Goal: Task Accomplishment & Management: Manage account settings

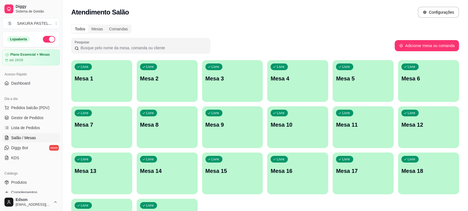
click at [211, 87] on div "Livre Mesa 3" at bounding box center [232, 77] width 61 height 35
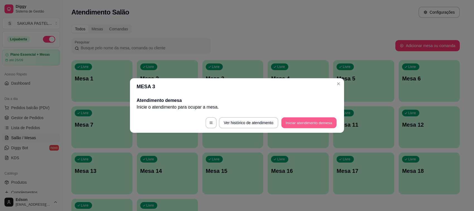
click at [299, 120] on button "Iniciar atendimento de mesa" at bounding box center [308, 123] width 55 height 11
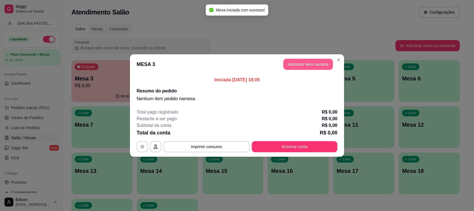
click at [322, 64] on button "Adicionar itens na mesa" at bounding box center [308, 64] width 50 height 11
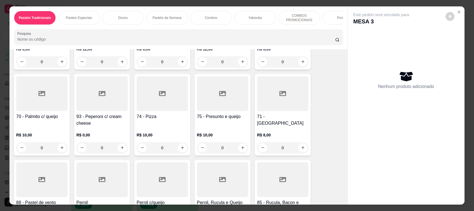
scroll to position [527, 0]
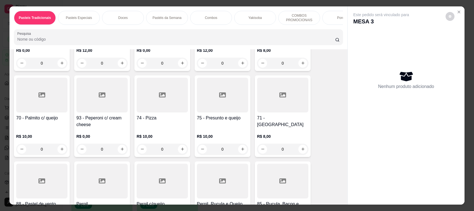
click at [291, 113] on div at bounding box center [282, 95] width 51 height 35
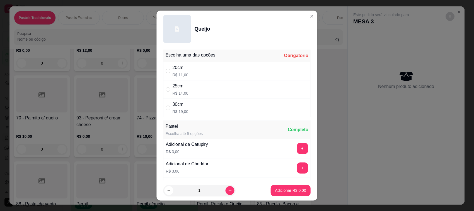
click at [209, 101] on div "30cm R$ 19,00" at bounding box center [236, 108] width 147 height 18
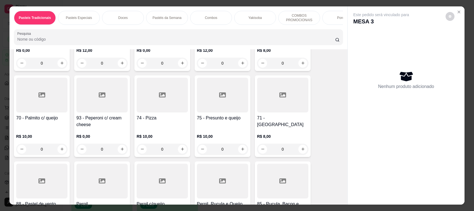
radio input "true"
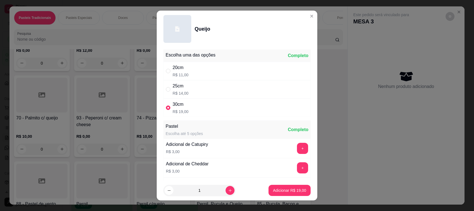
click at [227, 94] on div "25cm R$ 14,00" at bounding box center [236, 89] width 147 height 18
radio input "true"
radio input "false"
click at [278, 189] on p "Adicionar R$ 14,00" at bounding box center [289, 191] width 33 height 6
type input "1"
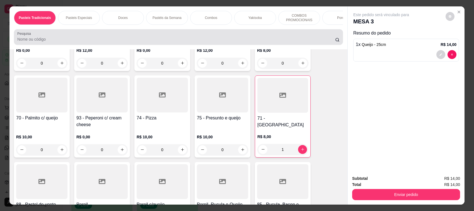
click at [74, 41] on div at bounding box center [178, 36] width 322 height 11
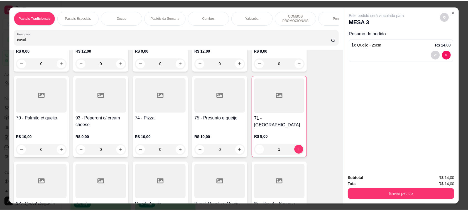
scroll to position [0, 0]
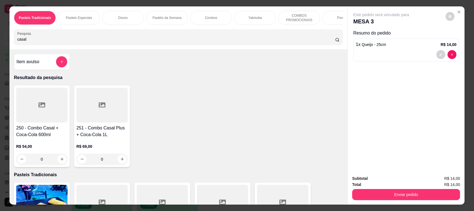
type input "casal"
click at [41, 137] on h4 "250 - Combo Casal + Coca-Cola 600ml" at bounding box center [41, 131] width 51 height 13
click at [100, 133] on h4 "251 - Combo Casal Plus + Coca-Cola 1L" at bounding box center [101, 131] width 51 height 13
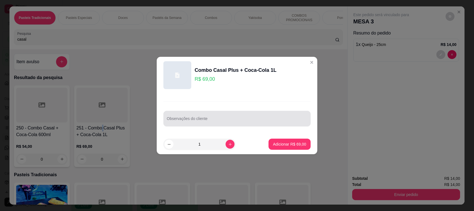
click at [203, 120] on input "Observações do cliente" at bounding box center [237, 121] width 140 height 6
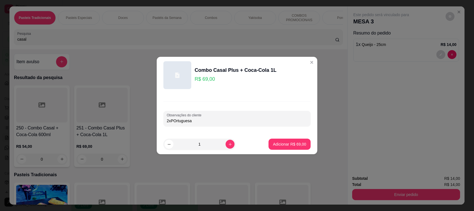
click at [176, 121] on input "2xPOrtuguesa" at bounding box center [237, 121] width 140 height 6
click at [216, 122] on input "2xPortuguesa" at bounding box center [237, 121] width 140 height 6
type input "2xPortuguesa, 2xMilka Tradicional"
click at [298, 146] on p "Adicionar R$ 69,00" at bounding box center [289, 145] width 33 height 6
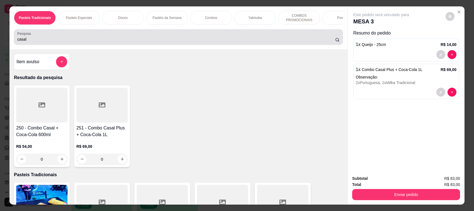
click at [49, 42] on input "casal" at bounding box center [176, 39] width 318 height 6
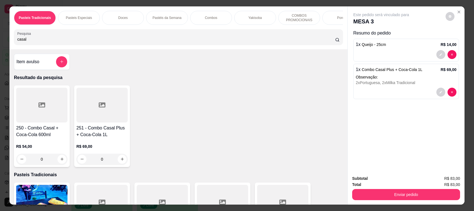
click at [49, 42] on input "casal" at bounding box center [176, 39] width 318 height 6
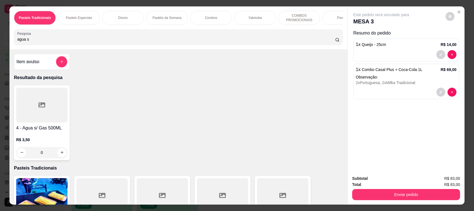
type input "agua s"
click at [41, 123] on div at bounding box center [41, 105] width 51 height 35
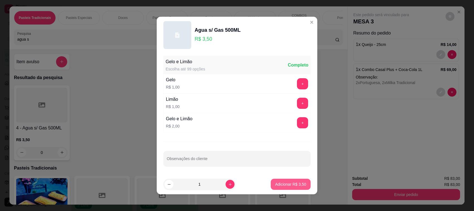
click at [295, 184] on p "Adicionar R$ 3,50" at bounding box center [290, 185] width 31 height 6
type input "1"
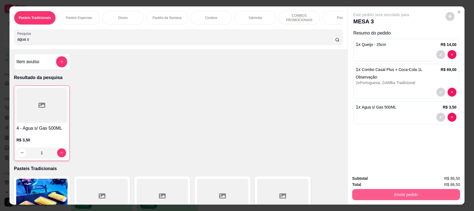
click at [400, 194] on button "Enviar pedido" at bounding box center [406, 194] width 108 height 11
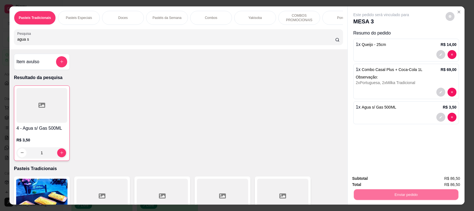
click at [393, 177] on button "Não registrar e enviar pedido" at bounding box center [387, 181] width 58 height 11
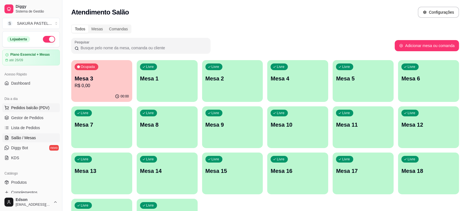
click at [35, 111] on button "Pedidos balcão (PDV)" at bounding box center [31, 107] width 58 height 9
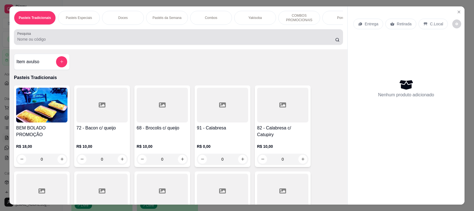
click at [91, 38] on div at bounding box center [178, 36] width 322 height 11
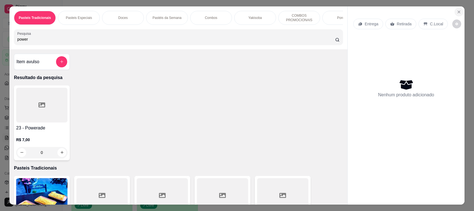
type input "power"
click at [459, 11] on button "Close" at bounding box center [458, 12] width 9 height 9
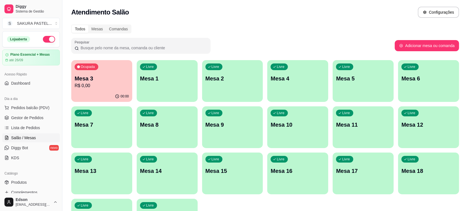
scroll to position [189, 0]
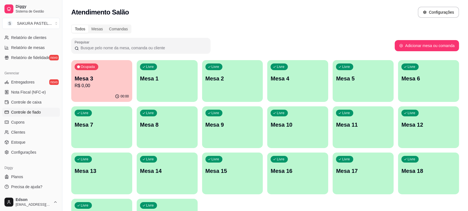
click at [35, 114] on span "Controle de fiado" at bounding box center [26, 112] width 30 height 6
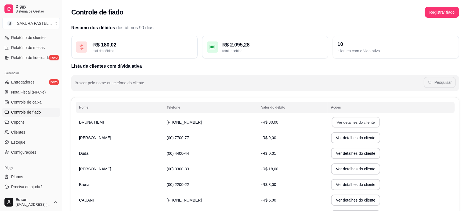
click at [346, 126] on button "Ver detalhes do cliente" at bounding box center [356, 122] width 48 height 11
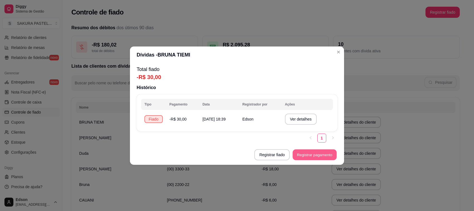
click at [308, 151] on button "Registrar pagamento" at bounding box center [315, 154] width 44 height 11
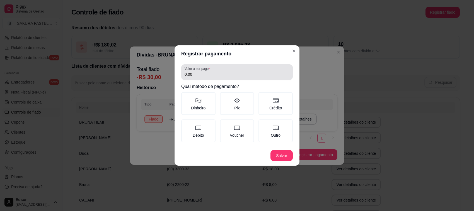
click at [212, 76] on input "0,00" at bounding box center [236, 75] width 105 height 6
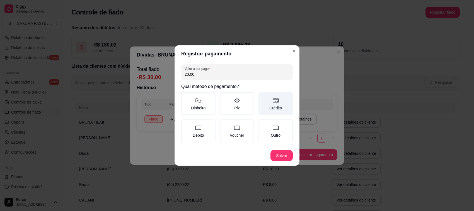
type input "20,00"
click at [274, 106] on label "Crédito" at bounding box center [275, 103] width 34 height 23
click at [262, 96] on button "Crédito" at bounding box center [260, 94] width 4 height 4
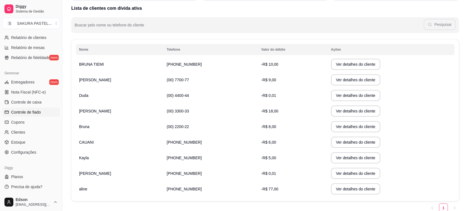
scroll to position [82, 0]
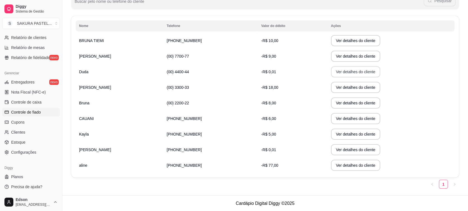
click at [340, 69] on button "Ver detalhes do cliente" at bounding box center [356, 71] width 50 height 11
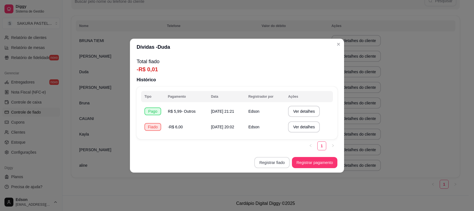
click at [269, 159] on button "Registrar fiado" at bounding box center [271, 162] width 35 height 11
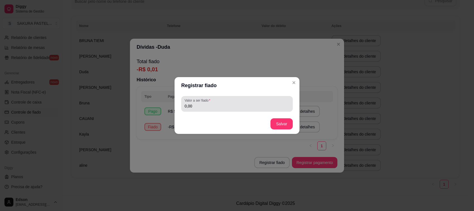
click at [228, 107] on input "0,00" at bounding box center [236, 106] width 105 height 6
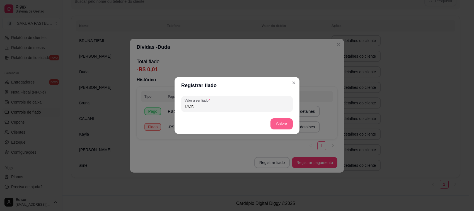
type input "14,99"
click at [283, 123] on button "Salvar" at bounding box center [281, 123] width 22 height 11
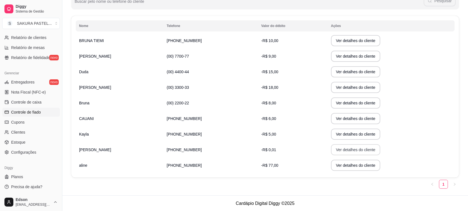
click at [340, 147] on button "Ver detalhes do cliente" at bounding box center [356, 149] width 50 height 11
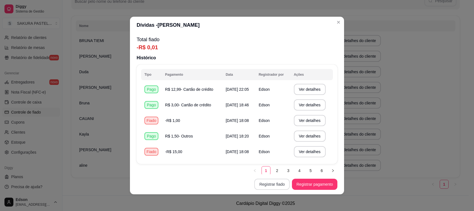
click at [279, 185] on button "Registrar fiado" at bounding box center [271, 184] width 35 height 11
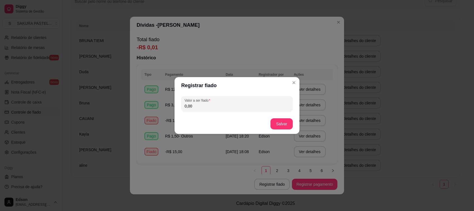
click at [223, 104] on input "0,00" at bounding box center [236, 106] width 105 height 6
type input "14,99"
click at [282, 123] on button "Salvar" at bounding box center [282, 124] width 22 height 11
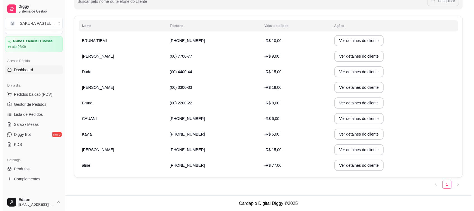
scroll to position [0, 0]
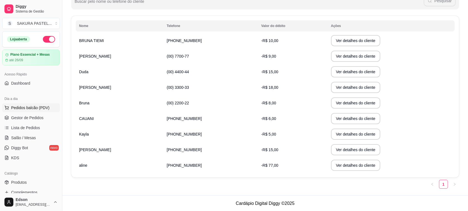
click at [40, 103] on div "Dia a dia Pedidos balcão (PDV) Gestor de Pedidos Lista de Pedidos Salão / Mesas…" at bounding box center [31, 128] width 62 height 72
click at [40, 105] on span "Pedidos balcão (PDV)" at bounding box center [30, 108] width 38 height 6
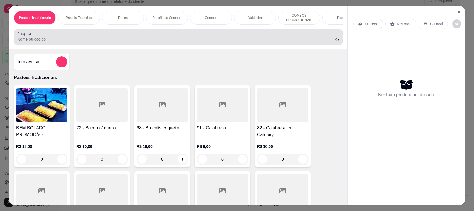
click at [62, 42] on input "Pesquisa" at bounding box center [176, 39] width 318 height 6
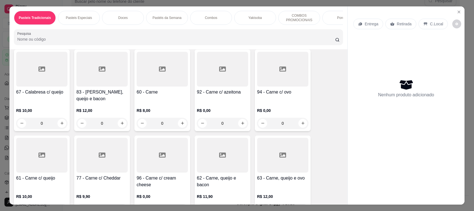
scroll to position [132, 0]
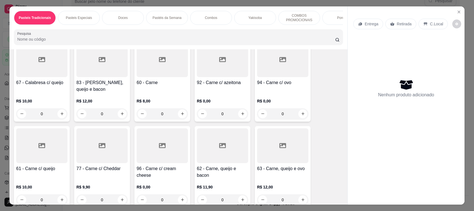
click at [165, 92] on div "60 - Carne" at bounding box center [162, 85] width 51 height 13
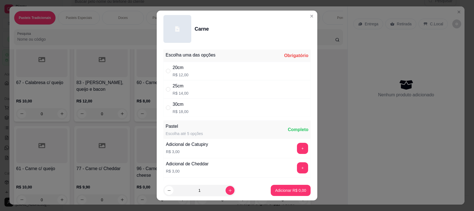
drag, startPoint x: 189, startPoint y: 94, endPoint x: 226, endPoint y: 169, distance: 84.2
click at [189, 93] on div "25cm R$ 14,00" at bounding box center [236, 89] width 147 height 18
radio input "true"
click at [228, 191] on icon "increase-product-quantity" at bounding box center [230, 191] width 4 height 4
type input "2"
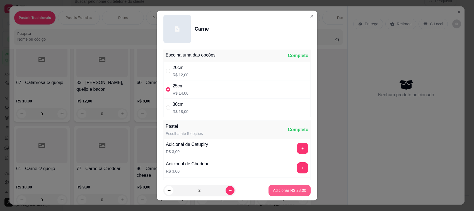
click at [273, 193] on p "Adicionar R$ 28,00" at bounding box center [289, 191] width 33 height 6
type input "2"
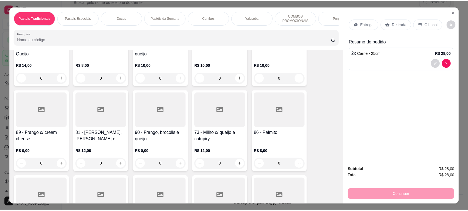
scroll to position [395, 0]
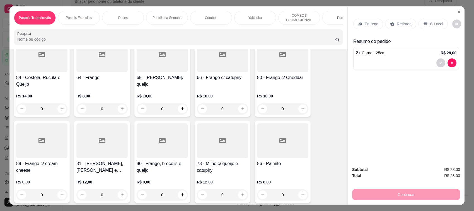
click at [275, 155] on div at bounding box center [282, 140] width 51 height 35
click at [194, 89] on div "25cm R$ 13,00" at bounding box center [236, 89] width 147 height 18
radio input "true"
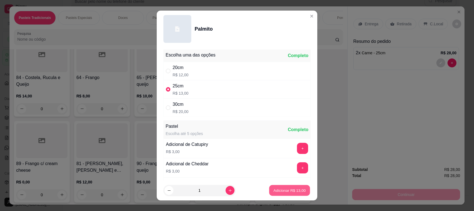
click at [280, 190] on p "Adicionar R$ 13,00" at bounding box center [289, 190] width 32 height 5
type input "1"
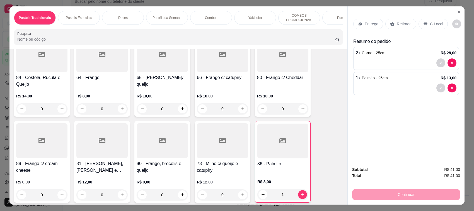
click at [396, 22] on p "Retirada" at bounding box center [403, 24] width 15 height 6
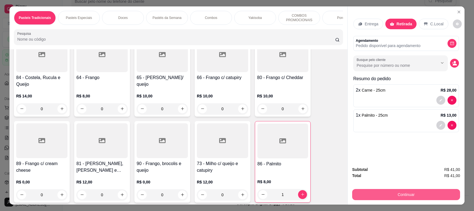
click at [388, 196] on button "Continuar" at bounding box center [406, 194] width 108 height 11
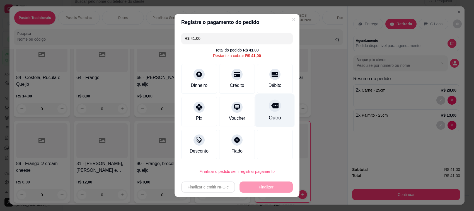
click at [237, 77] on div "Crédito" at bounding box center [237, 79] width 36 height 30
type input "R$ 0,00"
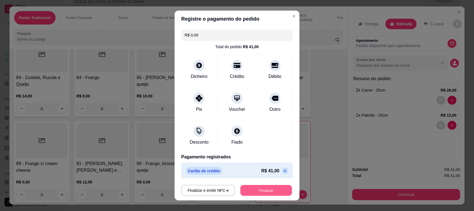
click at [271, 188] on button "Finalizar" at bounding box center [266, 190] width 52 height 11
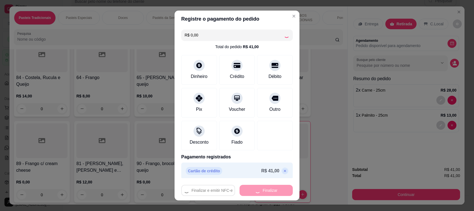
type input "0"
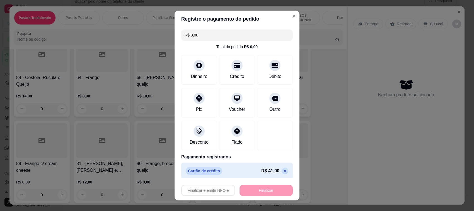
type input "-R$ 41,00"
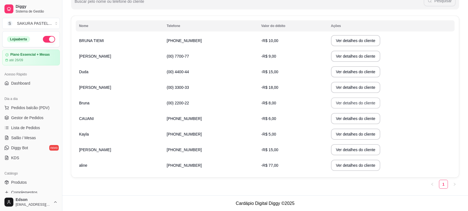
click at [331, 105] on button "Ver detalhes do cliente" at bounding box center [356, 103] width 50 height 11
click at [332, 99] on button "Ver detalhes do cliente" at bounding box center [356, 103] width 48 height 11
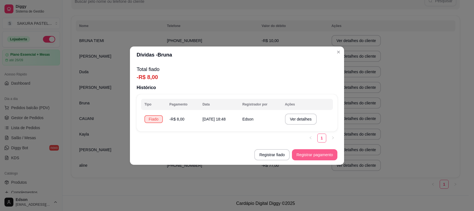
click at [305, 155] on button "Registrar pagamento" at bounding box center [314, 154] width 45 height 11
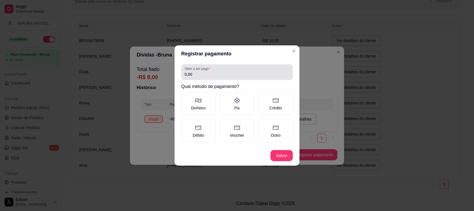
click at [231, 74] on input "0,00" at bounding box center [236, 75] width 105 height 6
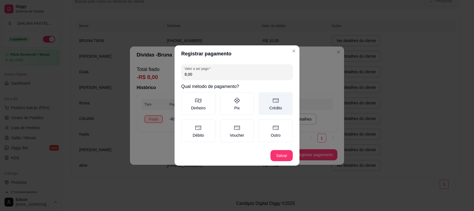
type input "8,00"
click at [278, 111] on label "Crédito" at bounding box center [275, 103] width 34 height 23
click at [262, 96] on button "Crédito" at bounding box center [260, 94] width 4 height 4
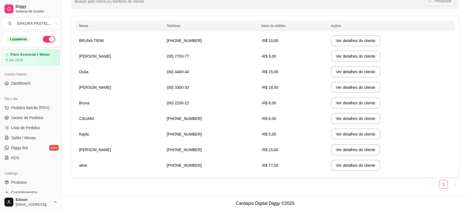
scroll to position [66, 0]
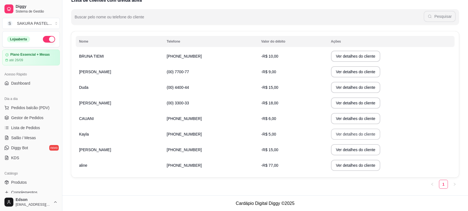
click at [340, 135] on button "Ver detalhes do cliente" at bounding box center [356, 134] width 50 height 11
click at [449, 186] on ul "1" at bounding box center [443, 184] width 31 height 9
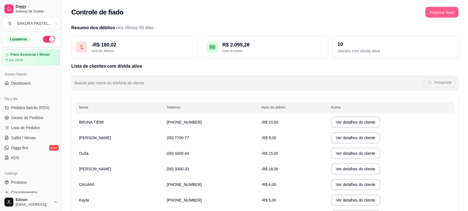
click at [435, 15] on button "Registrar fiado" at bounding box center [442, 12] width 33 height 11
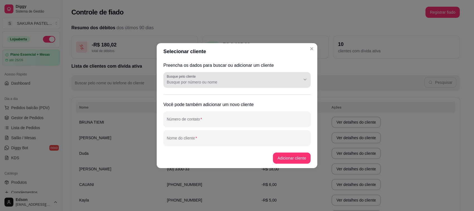
click at [212, 76] on div at bounding box center [237, 79] width 140 height 11
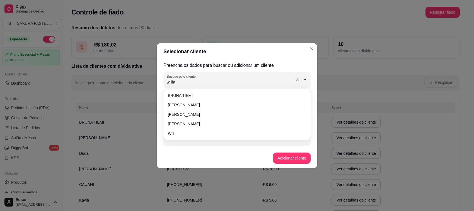
type input "willian"
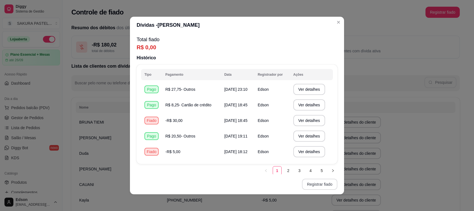
click at [313, 188] on button "Registrar fiado" at bounding box center [319, 184] width 35 height 11
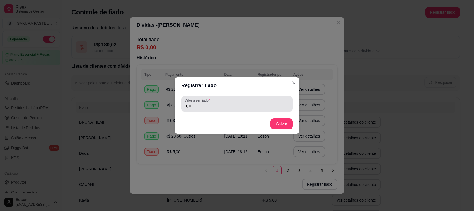
click at [205, 109] on input "0,00" at bounding box center [236, 106] width 105 height 6
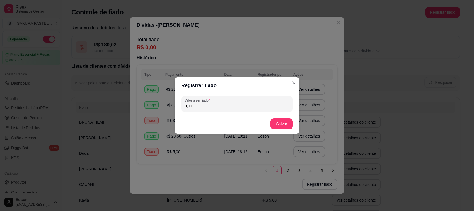
type input "0,01"
click at [286, 123] on button "Salvar" at bounding box center [282, 124] width 22 height 11
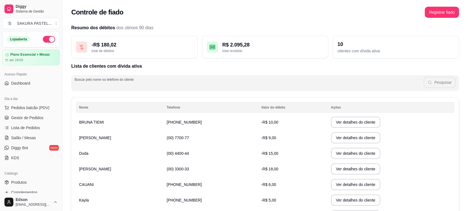
click at [281, 83] on input "Buscar pelo nome ou telefone do cliente" at bounding box center [249, 85] width 349 height 6
click at [449, 10] on button "Registrar fiado" at bounding box center [442, 12] width 34 height 11
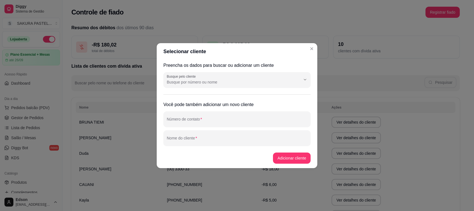
click at [169, 87] on div "Busque pelo cliente" at bounding box center [236, 80] width 147 height 16
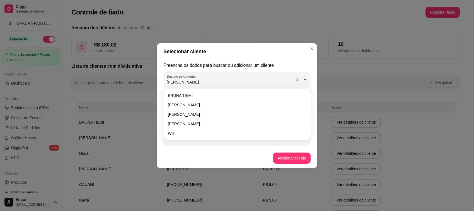
type input "[PERSON_NAME]"
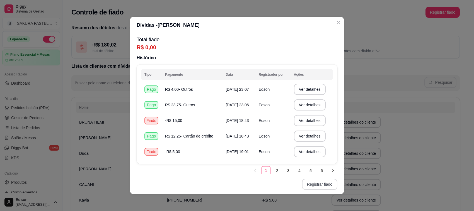
click at [315, 186] on button "Registrar fiado" at bounding box center [319, 184] width 35 height 11
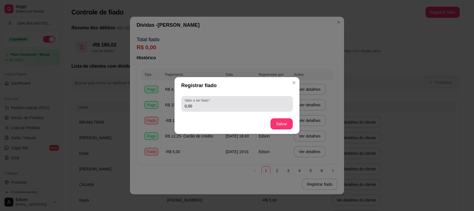
click at [215, 109] on input "0,00" at bounding box center [236, 106] width 105 height 6
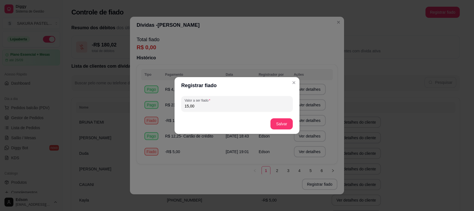
type input "15,00"
click at [289, 126] on button "Salvar" at bounding box center [281, 123] width 22 height 11
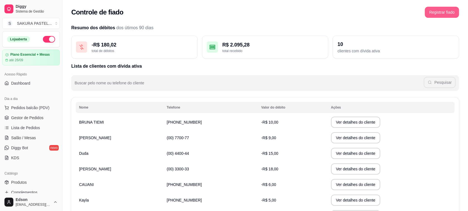
click at [440, 15] on button "Registrar fiado" at bounding box center [442, 12] width 34 height 11
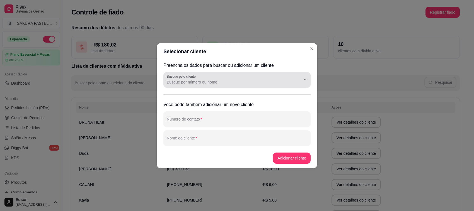
click at [204, 84] on input "Busque pelo cliente" at bounding box center [229, 82] width 125 height 6
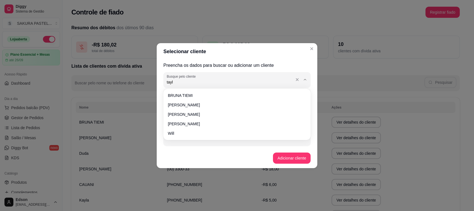
type input "tayla"
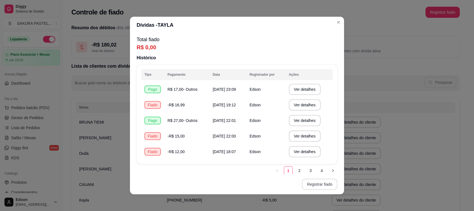
click at [331, 185] on button "Registrar fiado" at bounding box center [319, 184] width 35 height 11
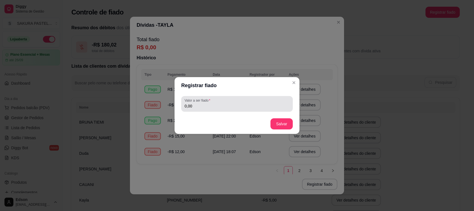
click at [231, 106] on input "0,00" at bounding box center [236, 106] width 105 height 6
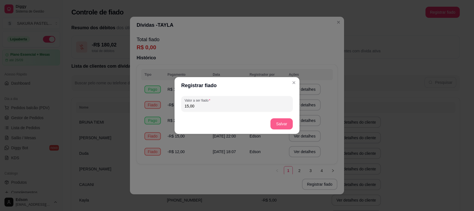
type input "15,00"
click at [292, 125] on button "Salvar" at bounding box center [281, 123] width 22 height 11
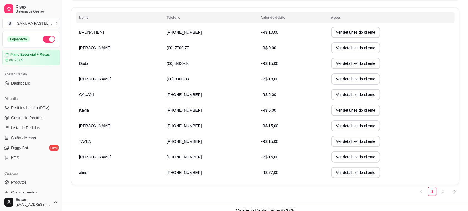
scroll to position [98, 0]
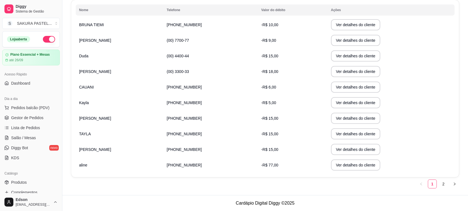
click at [372, 195] on footer "Cardápio Digital Diggy © 2025" at bounding box center [265, 203] width 406 height 16
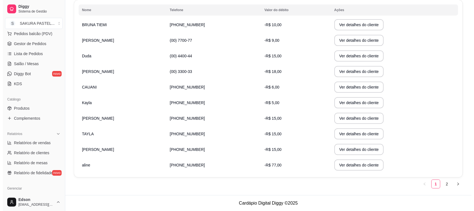
scroll to position [47, 0]
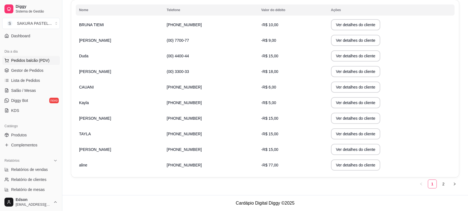
click at [24, 59] on span "Pedidos balcão (PDV)" at bounding box center [30, 61] width 38 height 6
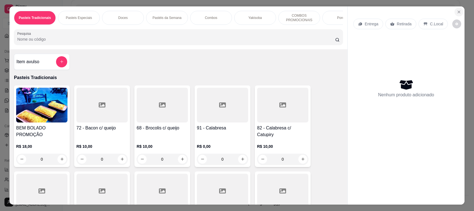
click at [457, 12] on icon "Close" at bounding box center [458, 12] width 4 height 4
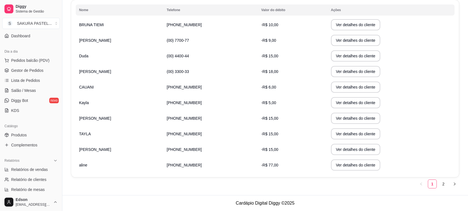
drag, startPoint x: 98, startPoint y: 134, endPoint x: 96, endPoint y: 136, distance: 3.2
click at [99, 135] on td "TAYLA" at bounding box center [120, 134] width 88 height 16
click at [354, 130] on button "Ver detalhes do cliente" at bounding box center [356, 134] width 48 height 11
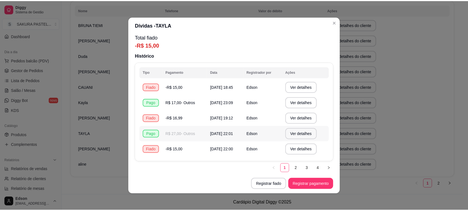
scroll to position [3, 0]
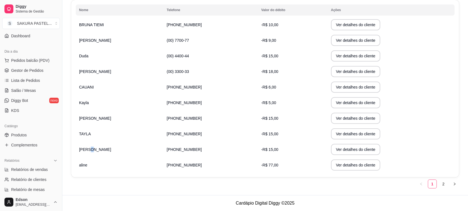
click at [95, 151] on span "[PERSON_NAME]" at bounding box center [95, 149] width 32 height 4
click at [123, 145] on td "[PERSON_NAME]" at bounding box center [120, 150] width 88 height 16
click at [194, 152] on td "[PHONE_NUMBER]" at bounding box center [211, 150] width 94 height 16
click at [407, 108] on td "Ver detalhes do cliente" at bounding box center [391, 103] width 127 height 16
click at [336, 148] on button "Ver detalhes do cliente" at bounding box center [356, 149] width 50 height 11
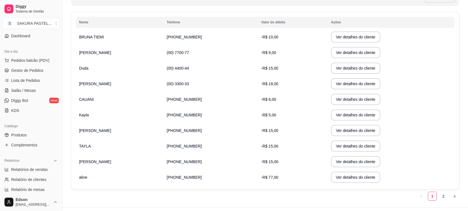
scroll to position [98, 0]
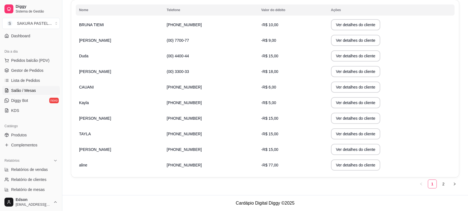
click at [17, 92] on span "Salão / Mesas" at bounding box center [23, 91] width 25 height 6
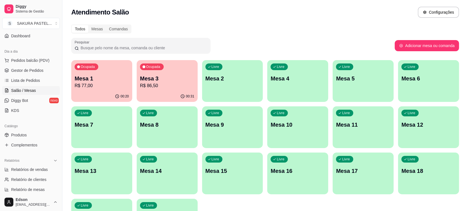
click at [166, 91] on div "00:31" at bounding box center [167, 96] width 61 height 11
click at [170, 88] on p "R$ 86,50" at bounding box center [167, 85] width 54 height 7
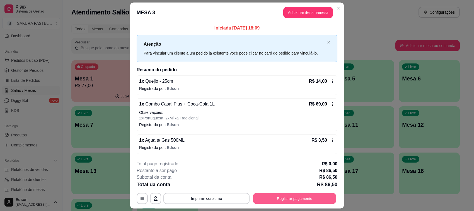
click at [310, 196] on button "Registrar pagamento" at bounding box center [294, 198] width 83 height 11
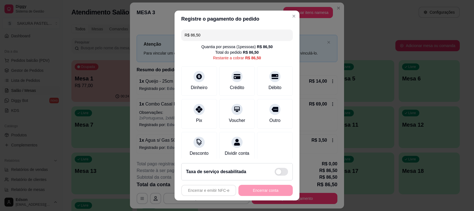
click at [275, 172] on span at bounding box center [280, 172] width 13 height 8
click at [275, 173] on input "checkbox" at bounding box center [276, 175] width 4 height 4
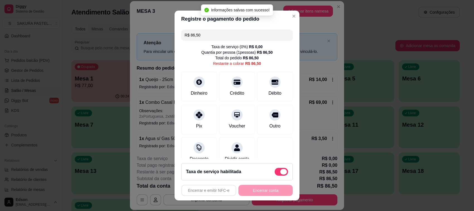
click at [280, 172] on span at bounding box center [283, 172] width 7 height 6
click at [278, 173] on input "checkbox" at bounding box center [276, 175] width 4 height 4
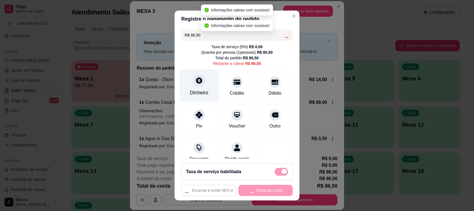
checkbox input "false"
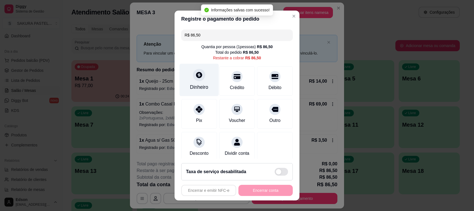
click at [195, 82] on div "Dinheiro" at bounding box center [198, 80] width 39 height 33
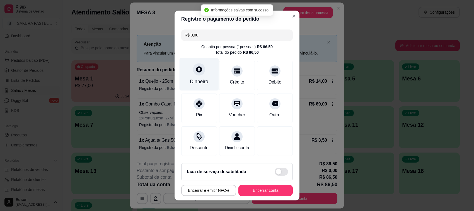
type input "R$ 0,00"
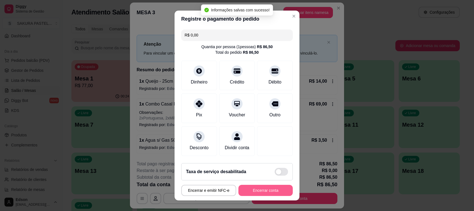
click at [253, 193] on button "Encerrar conta" at bounding box center [265, 190] width 54 height 11
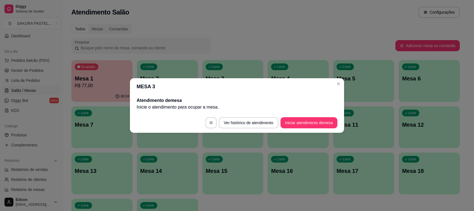
drag, startPoint x: 340, startPoint y: 78, endPoint x: 339, endPoint y: 96, distance: 17.9
click at [340, 91] on header "MESA 3" at bounding box center [237, 86] width 214 height 17
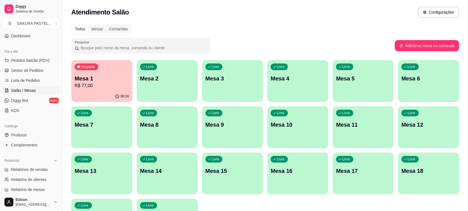
drag, startPoint x: 303, startPoint y: 99, endPoint x: 194, endPoint y: 20, distance: 134.8
click at [194, 20] on div "Atendimento Salão Configurações" at bounding box center [265, 10] width 406 height 21
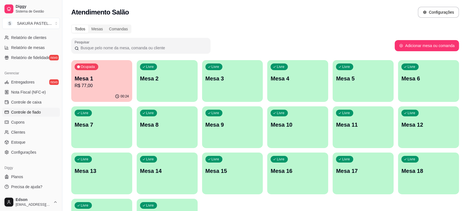
click at [35, 113] on span "Controle de fiado" at bounding box center [26, 112] width 30 height 6
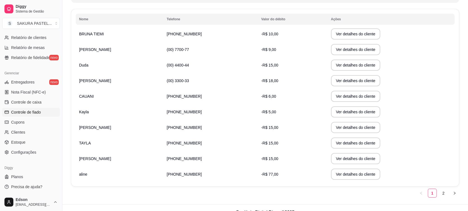
scroll to position [98, 0]
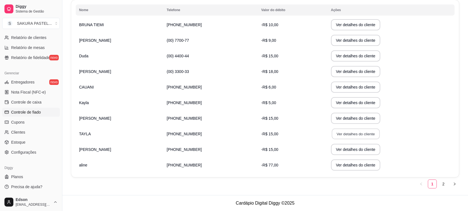
click at [332, 134] on button "Ver detalhes do cliente" at bounding box center [356, 134] width 48 height 11
click at [332, 137] on button "Ver detalhes do cliente" at bounding box center [356, 134] width 48 height 11
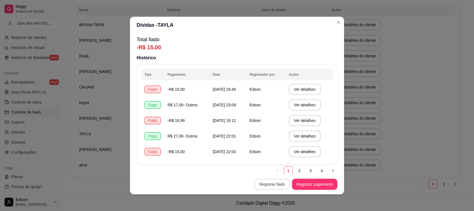
click at [275, 187] on button "Registrar fiado" at bounding box center [271, 184] width 35 height 11
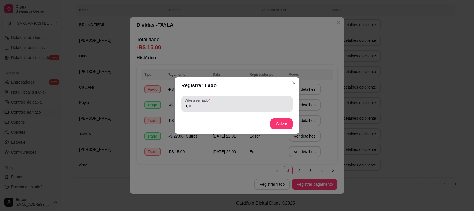
click at [236, 99] on div "0,00" at bounding box center [236, 103] width 105 height 11
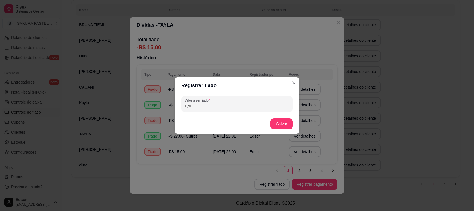
type input "15,00"
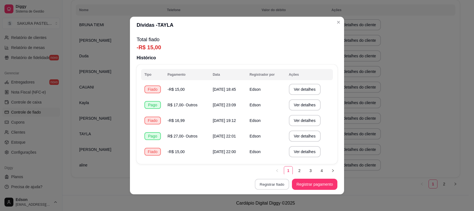
click at [275, 185] on button "Registrar fiado" at bounding box center [272, 184] width 34 height 11
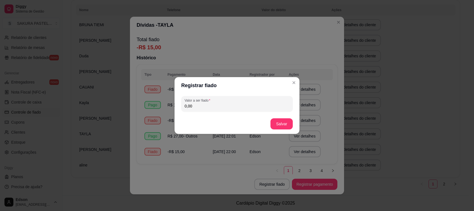
click at [198, 106] on input "0,00" at bounding box center [236, 106] width 105 height 6
type input "30,00"
click at [287, 120] on button "Salvar" at bounding box center [281, 123] width 22 height 11
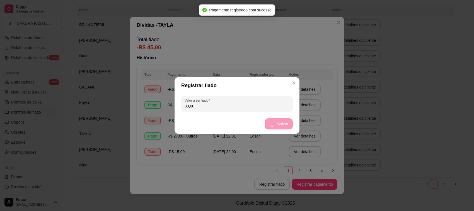
drag, startPoint x: 291, startPoint y: 131, endPoint x: 300, endPoint y: 169, distance: 39.5
click at [291, 139] on div "Registrar fiado Valor a ser fiado 30,00 Salvar" at bounding box center [237, 105] width 474 height 211
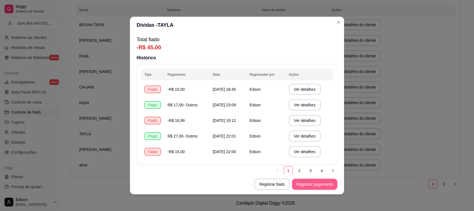
click at [306, 186] on button "Registrar pagamento" at bounding box center [314, 184] width 45 height 11
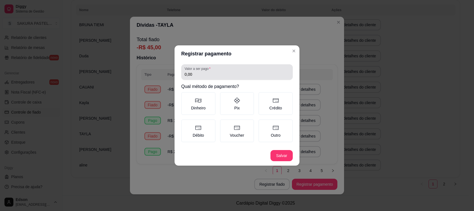
click at [210, 71] on label "Valor a ser pago" at bounding box center [198, 68] width 28 height 5
click at [210, 72] on input "0,00" at bounding box center [236, 75] width 105 height 6
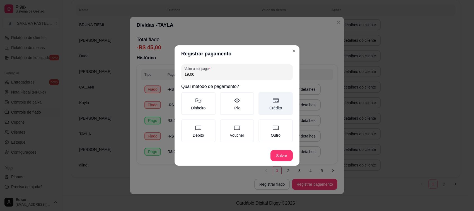
type input "19,00"
click at [275, 104] on icon at bounding box center [275, 100] width 7 height 7
click at [262, 96] on button "Crédito" at bounding box center [260, 94] width 4 height 4
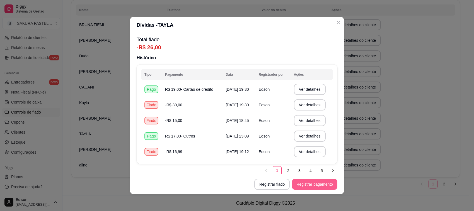
click at [309, 183] on button "Registrar pagamento" at bounding box center [314, 184] width 45 height 11
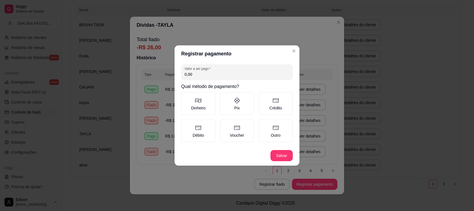
click at [248, 81] on div "Valor a ser pago 0,00 Qual método de pagamento? Dinheiro Pix Crédito Débito Vou…" at bounding box center [236, 104] width 125 height 84
click at [246, 76] on input "0,00" at bounding box center [236, 75] width 105 height 6
type input "5,50"
click at [275, 98] on icon at bounding box center [275, 100] width 7 height 7
click at [262, 96] on button "Crédito" at bounding box center [260, 94] width 4 height 4
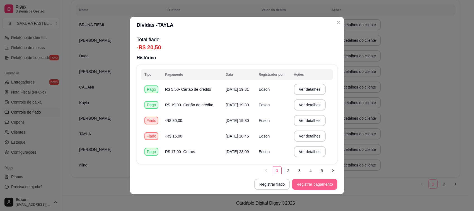
click at [315, 182] on button "Registrar pagamento" at bounding box center [314, 184] width 45 height 11
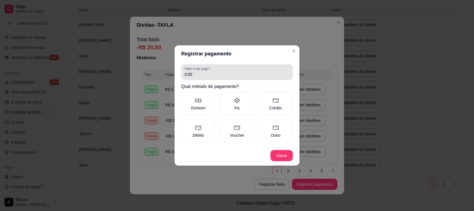
click at [208, 73] on input "0,00" at bounding box center [236, 75] width 105 height 6
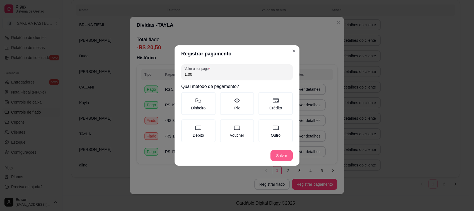
type input "1,00"
click at [281, 161] on footer "Salvar" at bounding box center [236, 156] width 125 height 20
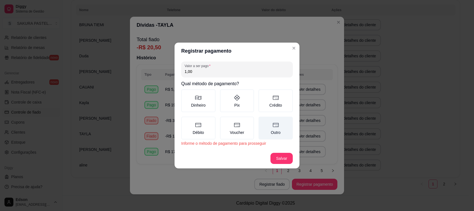
click at [271, 134] on label "Outro" at bounding box center [275, 128] width 34 height 23
click at [262, 121] on button "Outro" at bounding box center [260, 118] width 4 height 4
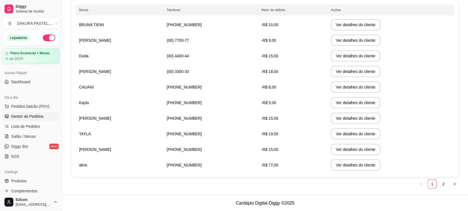
scroll to position [0, 0]
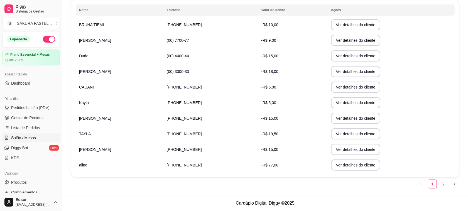
click at [27, 139] on span "Salão / Mesas" at bounding box center [23, 138] width 25 height 6
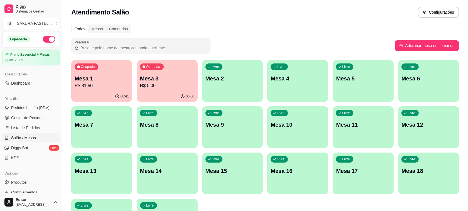
click at [132, 83] on div "Ocupada Mesa 1 R$ 81,50 00:41 Ocupada Mesa 3 R$ 0,00 00:00 Livre Mesa 2 Livre M…" at bounding box center [265, 150] width 388 height 181
click at [131, 82] on div "Ocupada Mesa 1 R$ 81,50" at bounding box center [101, 76] width 59 height 30
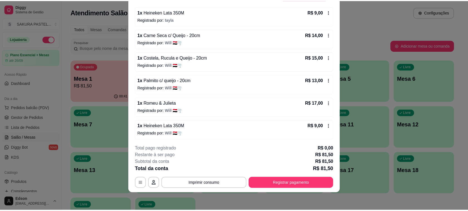
scroll to position [50, 0]
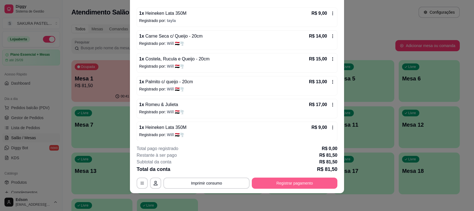
click at [297, 187] on button "Registrar pagamento" at bounding box center [295, 183] width 86 height 11
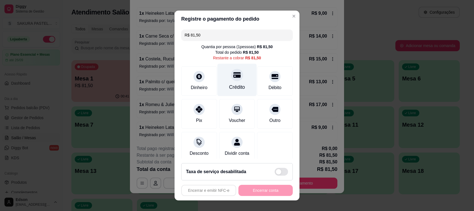
click at [236, 74] on div "Crédito" at bounding box center [236, 80] width 39 height 33
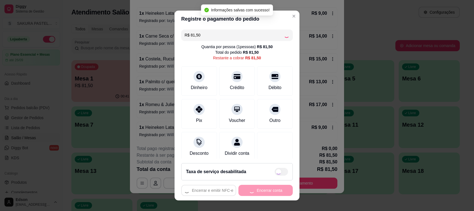
type input "R$ 0,00"
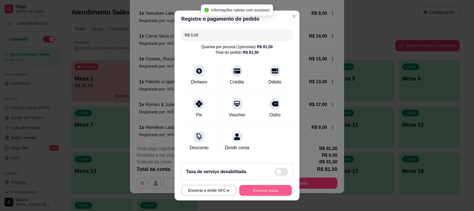
click at [268, 190] on button "Encerrar conta" at bounding box center [265, 190] width 53 height 11
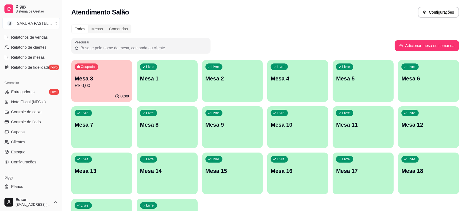
scroll to position [189, 0]
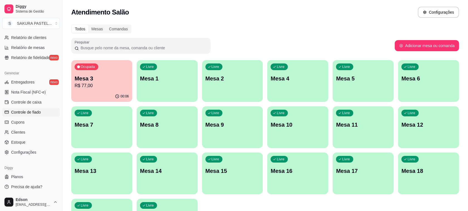
click at [42, 113] on link "Controle de fiado" at bounding box center [31, 112] width 58 height 9
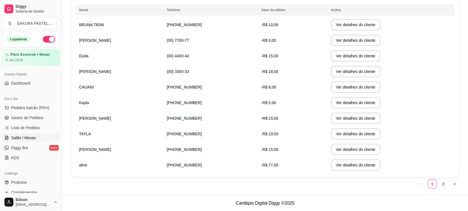
click at [30, 134] on link "Salão / Mesas" at bounding box center [31, 137] width 58 height 9
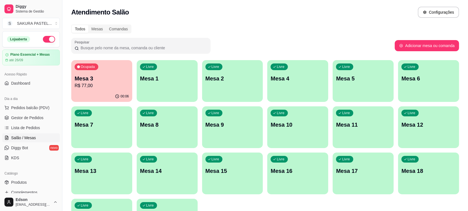
click at [99, 84] on p "R$ 77,00" at bounding box center [102, 85] width 54 height 7
click at [32, 106] on span "Pedidos balcão (PDV)" at bounding box center [30, 108] width 38 height 6
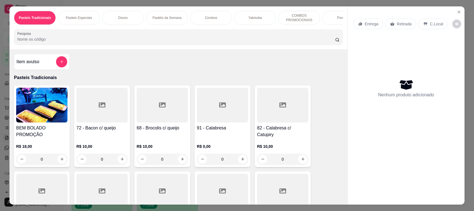
click at [67, 42] on input "Pesquisa" at bounding box center [176, 39] width 318 height 6
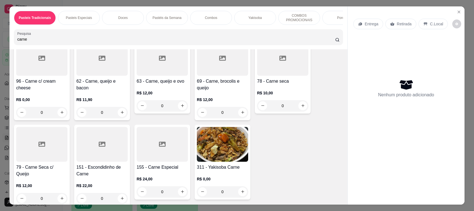
scroll to position [132, 0]
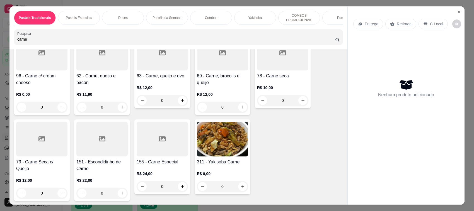
type input "carne"
click at [114, 86] on h4 "62 - Carne, queijo e bacon" at bounding box center [101, 79] width 51 height 13
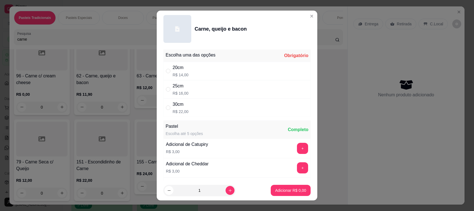
click at [187, 88] on div "25cm R$ 16,00" at bounding box center [236, 89] width 147 height 18
radio input "true"
click at [228, 191] on icon "increase-product-quantity" at bounding box center [230, 191] width 4 height 4
type input "2"
click at [280, 190] on p "Adicionar R$ 32,00" at bounding box center [289, 190] width 32 height 5
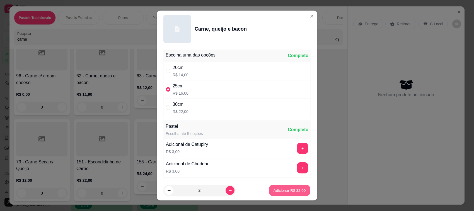
type input "2"
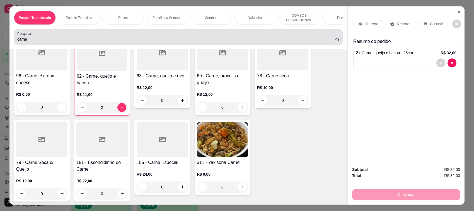
click at [49, 42] on input "carne" at bounding box center [176, 39] width 318 height 6
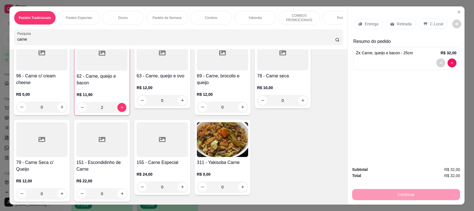
scroll to position [0, 0]
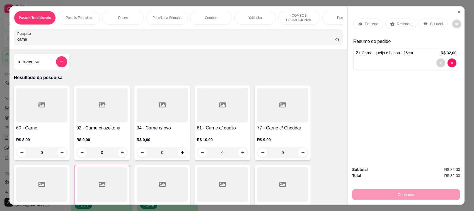
click at [104, 132] on h4 "92 - Carne c/ azeitona" at bounding box center [101, 128] width 51 height 7
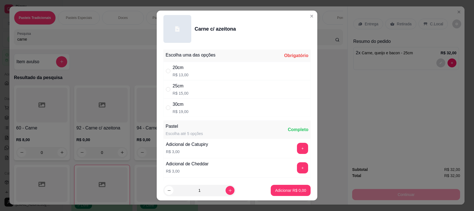
click at [206, 82] on div "25cm R$ 15,00" at bounding box center [236, 89] width 147 height 18
radio input "true"
click at [212, 69] on div "20cm R$ 13,00" at bounding box center [236, 71] width 147 height 18
radio input "true"
radio input "false"
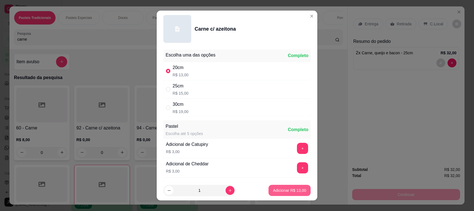
click at [280, 190] on p "Adicionar R$ 13,00" at bounding box center [289, 191] width 33 height 6
type input "1"
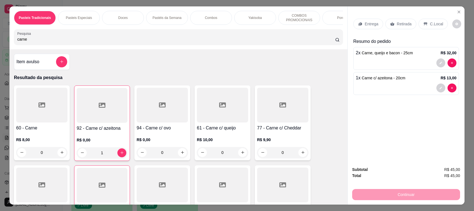
click at [400, 26] on p "Retirada" at bounding box center [403, 24] width 15 height 6
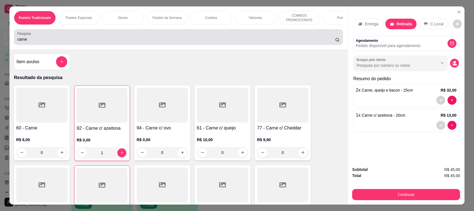
click at [93, 42] on input "carne" at bounding box center [176, 39] width 318 height 6
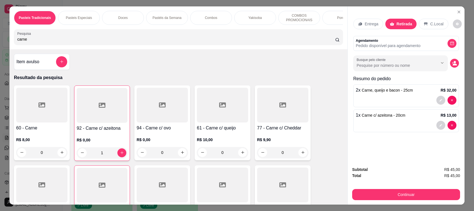
click at [93, 42] on input "carne" at bounding box center [176, 39] width 318 height 6
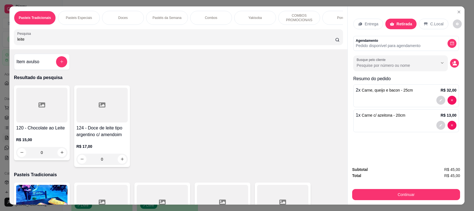
type input "leite"
click at [37, 130] on div "120 - Chocolate ao Leite R$ 15,00 0" at bounding box center [42, 123] width 56 height 75
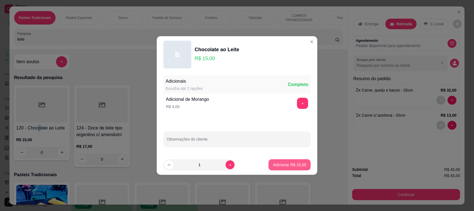
click at [293, 161] on button "Adicionar R$ 15,00" at bounding box center [289, 164] width 42 height 11
type input "1"
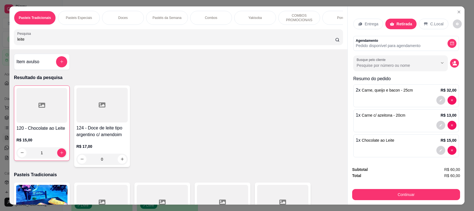
click at [20, 42] on input "leite" at bounding box center [176, 39] width 318 height 6
click at [24, 42] on input "leite" at bounding box center [176, 39] width 318 height 6
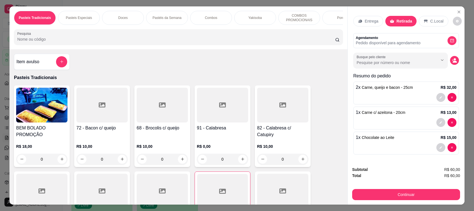
scroll to position [3, 0]
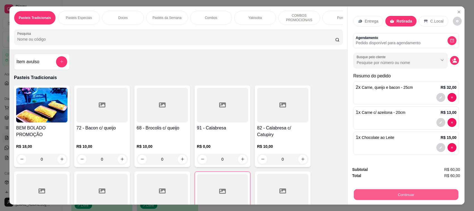
click at [402, 193] on button "Continuar" at bounding box center [406, 194] width 104 height 11
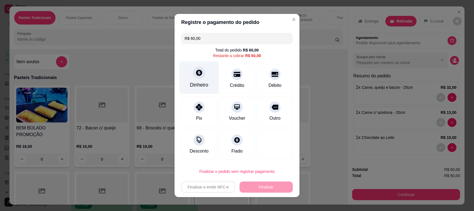
click at [198, 81] on div "Dinheiro" at bounding box center [198, 78] width 39 height 33
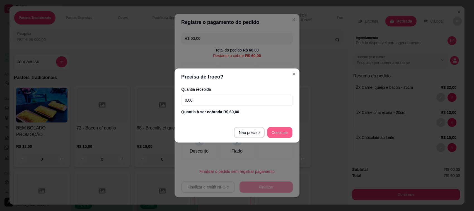
type input "R$ 0,00"
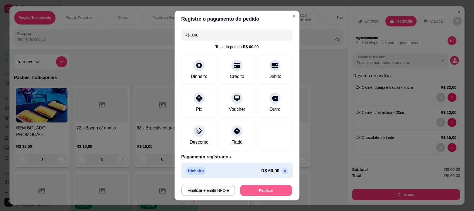
click at [260, 191] on button "Finalizar" at bounding box center [266, 190] width 52 height 11
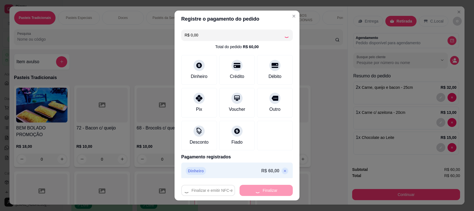
type input "0"
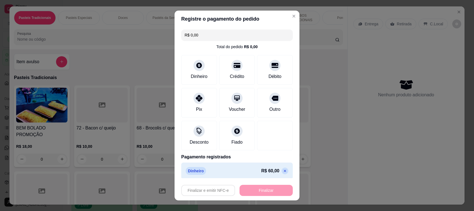
type input "-R$ 60,00"
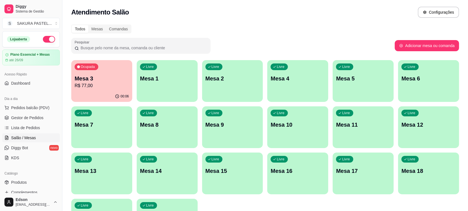
drag, startPoint x: 30, startPoint y: 107, endPoint x: 87, endPoint y: 116, distance: 57.9
click at [30, 107] on span "Pedidos balcão (PDV)" at bounding box center [30, 108] width 38 height 6
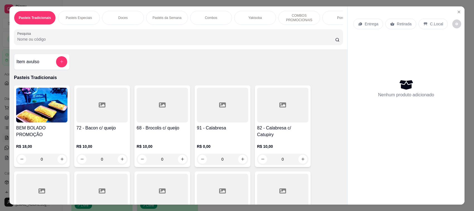
click at [160, 149] on p "R$ 10,00" at bounding box center [162, 147] width 51 height 6
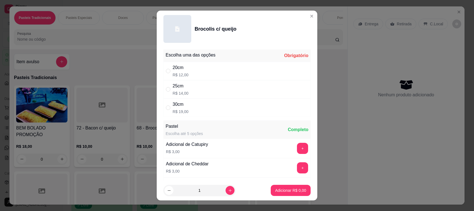
click at [210, 70] on div "20cm R$ 12,00" at bounding box center [236, 71] width 147 height 18
radio input "true"
click at [273, 189] on p "Adicionar R$ 12,00" at bounding box center [289, 191] width 33 height 6
type input "1"
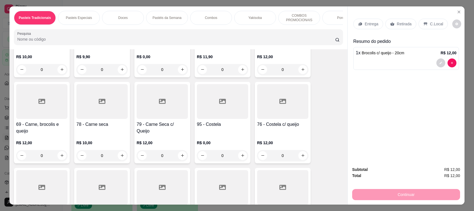
scroll to position [263, 0]
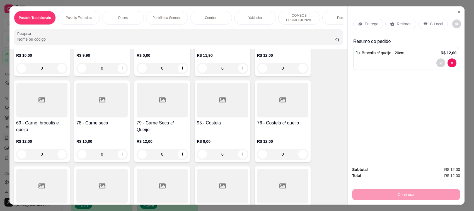
click at [50, 126] on h4 "69 - Carne, brocolis e queijo" at bounding box center [41, 126] width 51 height 13
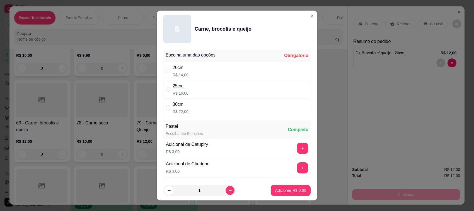
click at [207, 83] on div "25cm R$ 16,00" at bounding box center [236, 89] width 147 height 18
radio input "true"
click at [295, 189] on p "Adicionar R$ 16,00" at bounding box center [289, 190] width 32 height 5
type input "1"
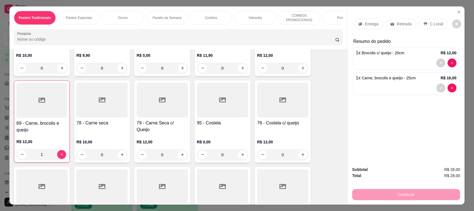
click at [385, 23] on div "Retirada" at bounding box center [400, 24] width 31 height 11
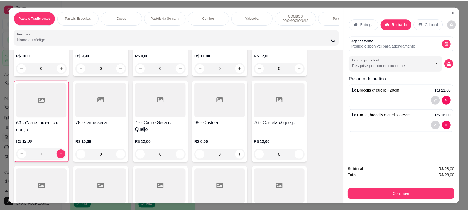
scroll to position [0, 0]
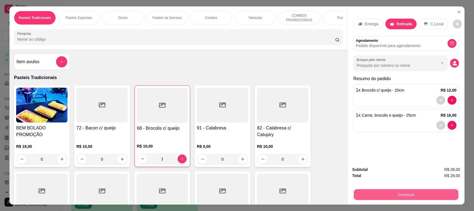
click at [386, 193] on button "Continuar" at bounding box center [406, 194] width 104 height 11
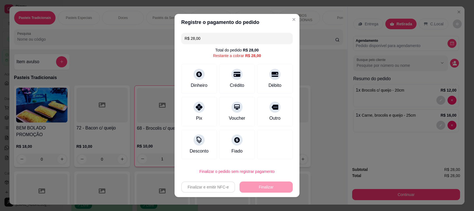
click at [280, 63] on div "R$ 28,00 Total do pedido R$ 28,00 Restante a cobrar R$ 28,00 Dinheiro Crédito D…" at bounding box center [236, 96] width 125 height 131
drag, startPoint x: 279, startPoint y: 69, endPoint x: 285, endPoint y: 114, distance: 45.5
click at [279, 70] on div "Débito" at bounding box center [275, 79] width 36 height 30
type input "R$ 0,00"
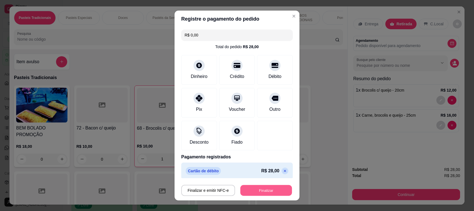
click at [266, 194] on button "Finalizar" at bounding box center [266, 190] width 52 height 11
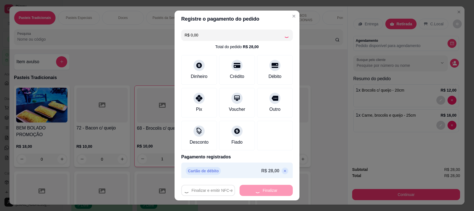
type input "0"
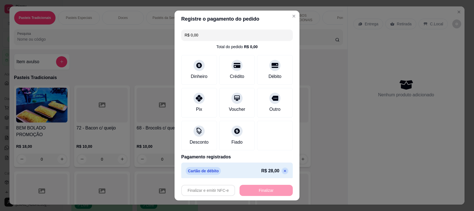
type input "-R$ 28,00"
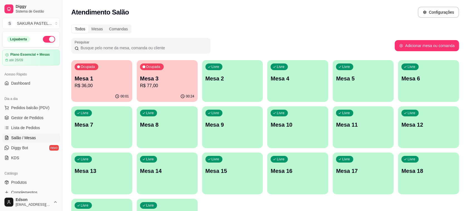
click at [175, 87] on p "R$ 77,00" at bounding box center [167, 85] width 54 height 7
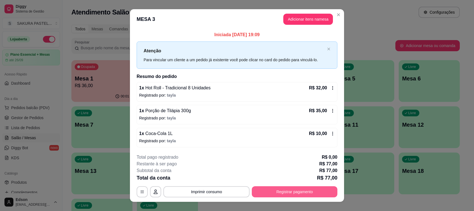
click at [299, 195] on button "Registrar pagamento" at bounding box center [295, 191] width 86 height 11
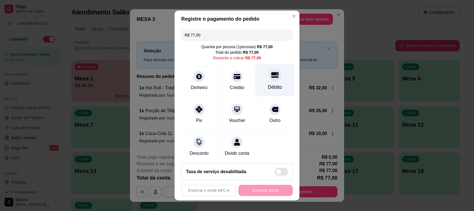
click at [276, 77] on div "Débito" at bounding box center [274, 80] width 39 height 33
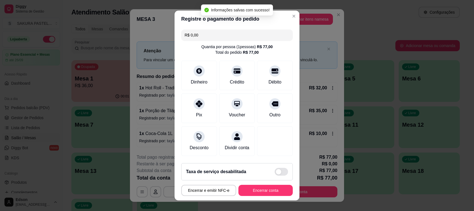
type input "R$ 0,00"
click at [268, 188] on button "Encerrar conta" at bounding box center [265, 190] width 53 height 11
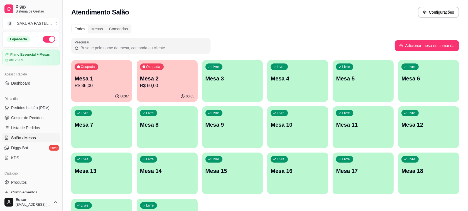
drag, startPoint x: 60, startPoint y: 90, endPoint x: 60, endPoint y: 101, distance: 10.6
click at [60, 101] on button "Toggle Sidebar" at bounding box center [62, 105] width 4 height 211
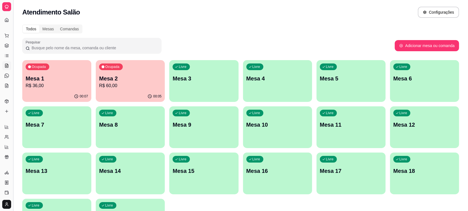
click at [13, 91] on button "Toggle Sidebar" at bounding box center [13, 105] width 4 height 211
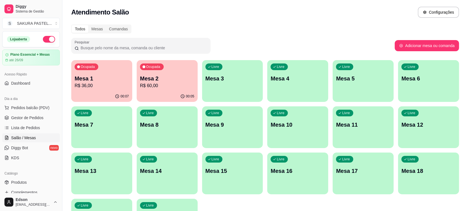
scroll to position [142, 0]
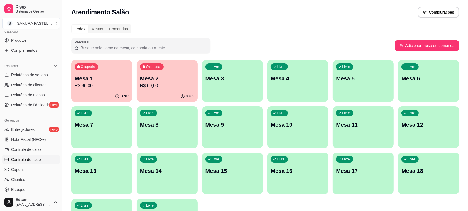
click at [38, 159] on span "Controle de fiado" at bounding box center [26, 160] width 30 height 6
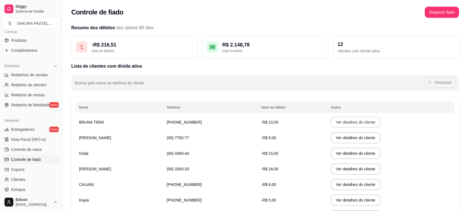
click at [339, 122] on button "Ver detalhes do cliente" at bounding box center [356, 122] width 50 height 11
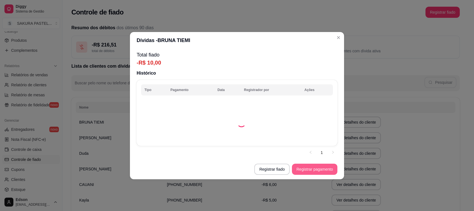
click at [314, 169] on button "Registrar pagamento" at bounding box center [314, 169] width 45 height 11
click at [244, 77] on input "0,00" at bounding box center [236, 75] width 105 height 6
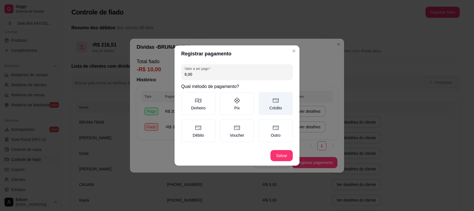
type input "6,00"
click at [272, 99] on label "Crédito" at bounding box center [275, 103] width 34 height 23
click at [262, 96] on button "Crédito" at bounding box center [260, 94] width 4 height 4
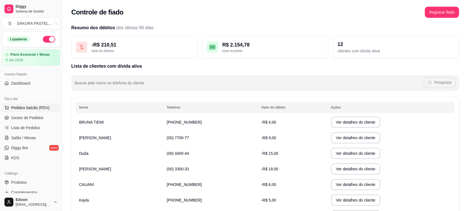
click at [39, 110] on span "Pedidos balcão (PDV)" at bounding box center [30, 108] width 38 height 6
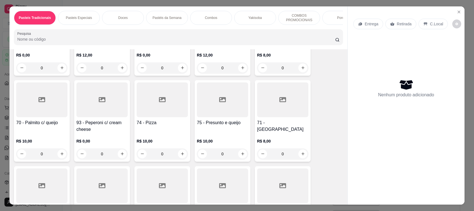
scroll to position [527, 0]
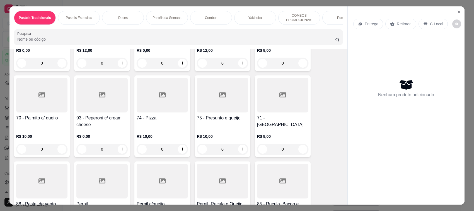
click at [272, 53] on p "R$ 8,00" at bounding box center [282, 51] width 51 height 6
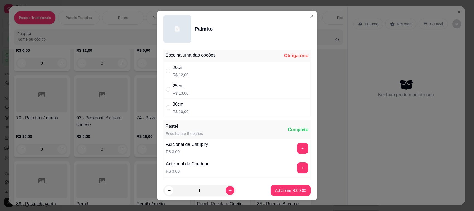
click at [213, 88] on div "25cm R$ 13,00" at bounding box center [236, 89] width 147 height 18
radio input "true"
click at [274, 191] on p "Adicionar R$ 13,00" at bounding box center [289, 190] width 32 height 5
type input "1"
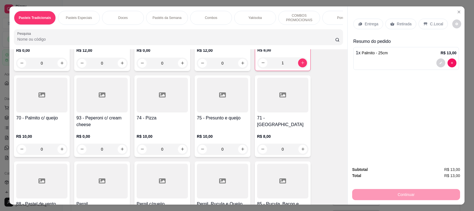
scroll to position [395, 0]
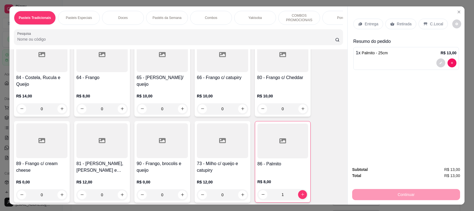
click at [218, 96] on div "R$ 10,00 0" at bounding box center [222, 101] width 51 height 27
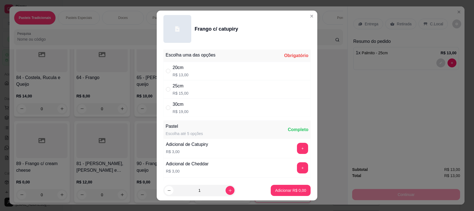
click at [198, 108] on div "30cm R$ 19,00" at bounding box center [236, 108] width 147 height 18
radio input "true"
click at [289, 188] on p "Adicionar R$ 19,00" at bounding box center [289, 191] width 33 height 6
type input "1"
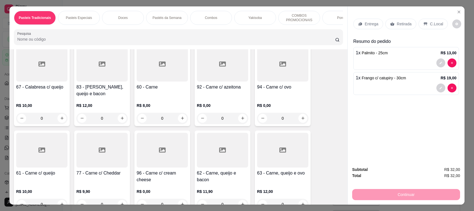
scroll to position [132, 0]
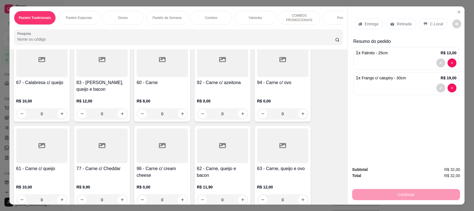
click at [227, 92] on div "92 - Carne c/ azeitona" at bounding box center [222, 85] width 51 height 13
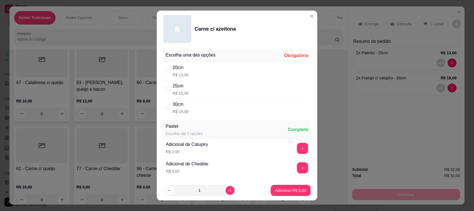
click at [234, 68] on div "20cm R$ 13,00" at bounding box center [236, 71] width 147 height 18
radio input "true"
click at [293, 192] on p "Adicionar R$ 13,00" at bounding box center [289, 190] width 32 height 5
type input "1"
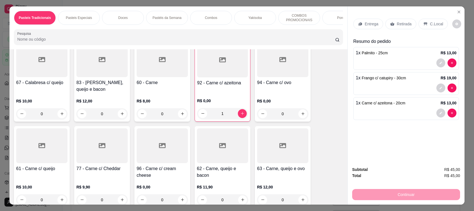
click at [371, 31] on div "Entrega Retirada C.Local" at bounding box center [406, 24] width 106 height 20
click at [367, 27] on div "Entrega" at bounding box center [368, 24] width 30 height 11
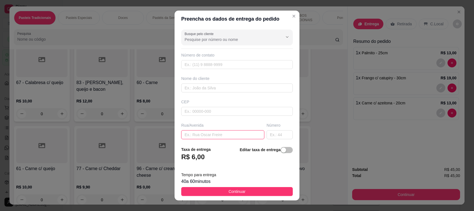
drag, startPoint x: 212, startPoint y: 134, endPoint x: 247, endPoint y: 134, distance: 34.5
click at [213, 134] on input "text" at bounding box center [222, 134] width 83 height 9
paste input "Rua [PERSON_NAME]"
type input "Rua [PERSON_NAME]"
click at [272, 135] on input "text" at bounding box center [279, 134] width 26 height 9
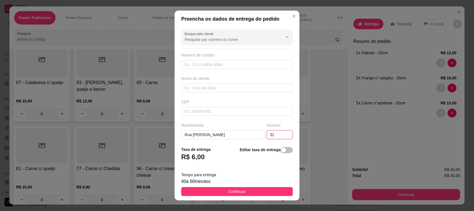
type input "31"
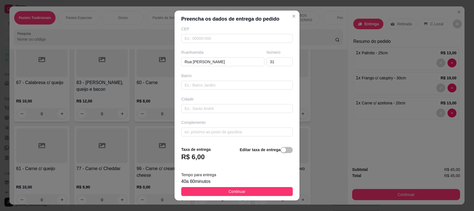
click at [208, 92] on div "Busque pelo cliente Número de contato Nome do cliente CEP Rua/[GEOGRAPHIC_DATA]…" at bounding box center [236, 84] width 125 height 115
click at [209, 84] on input "text" at bounding box center [236, 85] width 111 height 9
paste input "morada do sol"
type input "morada do sol"
click at [241, 188] on button "Continuar" at bounding box center [236, 191] width 111 height 9
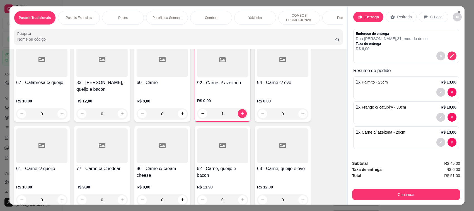
scroll to position [8, 0]
click at [353, 169] on strong "Taxa de entrega" at bounding box center [367, 169] width 30 height 4
click at [436, 138] on button "decrease-product-quantity" at bounding box center [440, 141] width 9 height 9
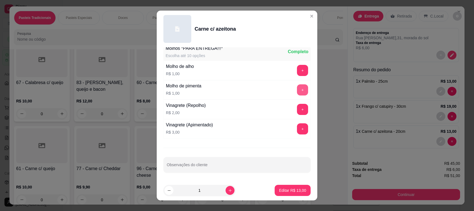
click at [297, 88] on button "+" at bounding box center [302, 89] width 11 height 11
click at [279, 190] on p "Editar R$ 15,00" at bounding box center [292, 191] width 27 height 6
type input "0"
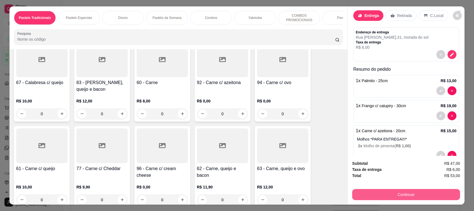
click at [386, 193] on button "Continuar" at bounding box center [406, 194] width 108 height 11
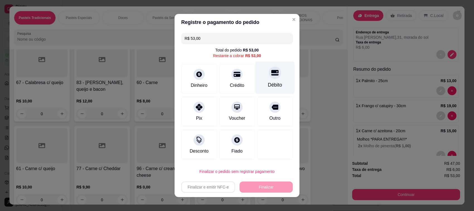
click at [267, 80] on div "Débito" at bounding box center [274, 78] width 39 height 33
type input "R$ 0,00"
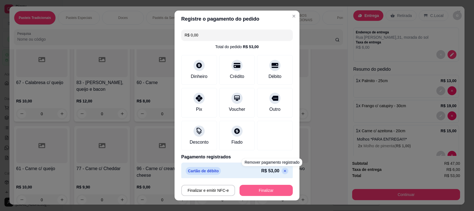
click at [266, 190] on button "Finalizar" at bounding box center [265, 190] width 53 height 11
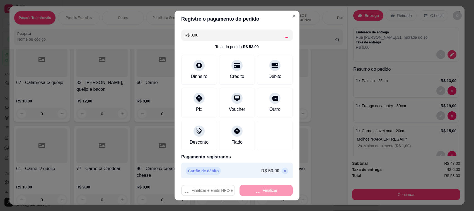
type input "0"
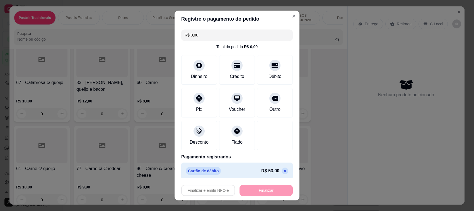
type input "-R$ 53,00"
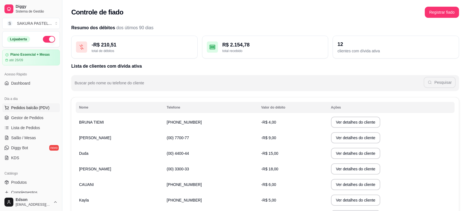
click at [35, 105] on span "Pedidos balcão (PDV)" at bounding box center [30, 108] width 38 height 6
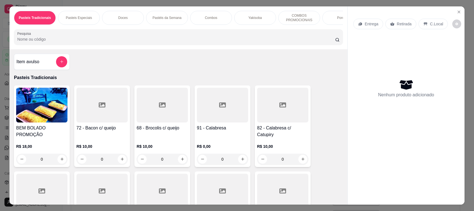
click at [254, 18] on p "Yakisoba" at bounding box center [254, 18] width 13 height 4
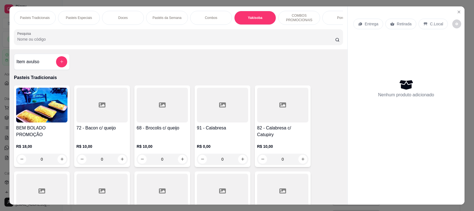
scroll to position [11, 0]
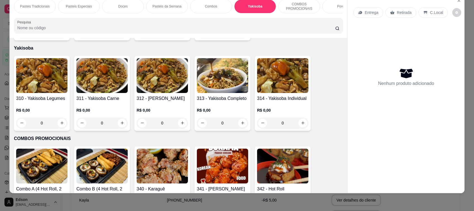
click at [222, 92] on div "313 - Yakisoba Completo R$ 0,00 0" at bounding box center [222, 93] width 56 height 75
click at [155, 88] on img at bounding box center [162, 75] width 51 height 35
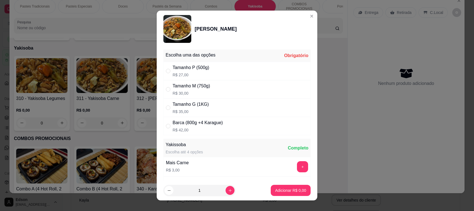
click at [205, 98] on div "Tamanho M (750g) R$ 30,00" at bounding box center [236, 89] width 147 height 18
radio input "true"
click at [284, 189] on p "Adicionar R$ 30,00" at bounding box center [289, 190] width 32 height 5
type input "1"
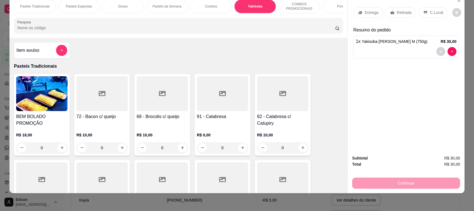
scroll to position [132, 0]
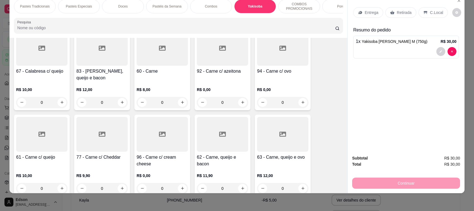
drag, startPoint x: 214, startPoint y: 8, endPoint x: 282, endPoint y: 8, distance: 68.0
click at [223, 8] on div "Combos" at bounding box center [211, 6] width 42 height 14
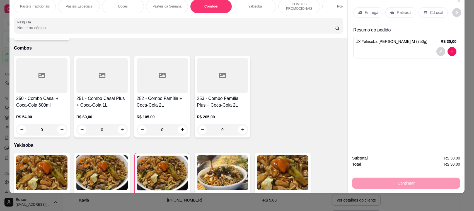
click at [301, 4] on p "COMBOS PROMOCIONAIS" at bounding box center [299, 6] width 32 height 9
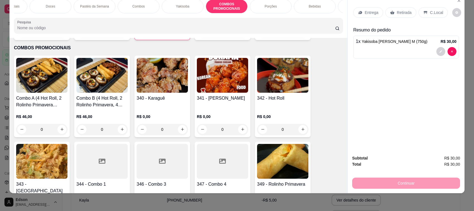
scroll to position [0, 75]
click at [174, 5] on p "Yakisoba" at bounding box center [180, 6] width 13 height 4
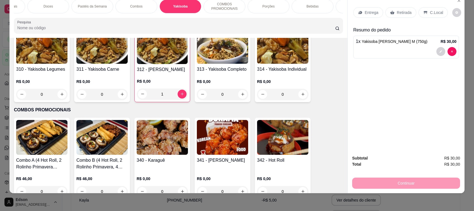
scroll to position [1554, 0]
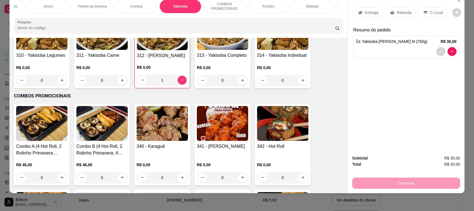
click at [161, 147] on h4 "340 - Karaguê" at bounding box center [162, 146] width 51 height 7
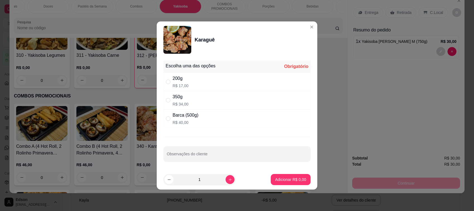
click at [212, 94] on div "350g R$ 34,00" at bounding box center [236, 100] width 147 height 18
radio input "true"
click at [297, 181] on p "Adicionar R$ 34,00" at bounding box center [289, 180] width 33 height 6
type input "1"
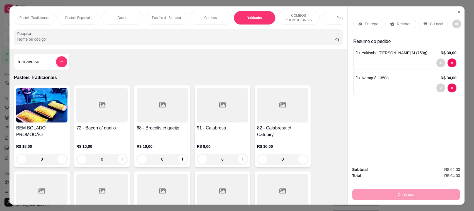
scroll to position [0, 0]
click at [41, 11] on div "Pasteis Tradicionais" at bounding box center [35, 18] width 42 height 14
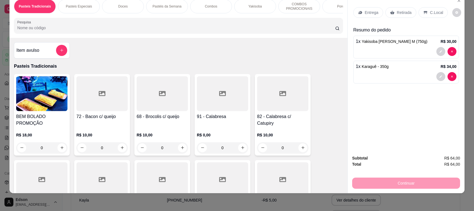
click at [396, 14] on p "Retirada" at bounding box center [403, 13] width 15 height 6
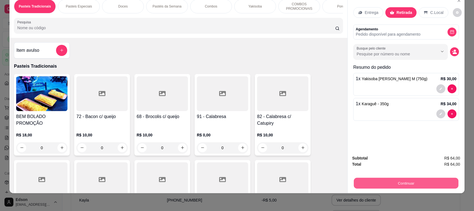
click at [399, 182] on button "Continuar" at bounding box center [406, 183] width 104 height 11
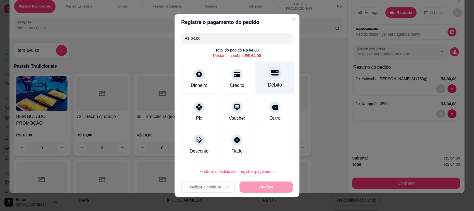
click at [274, 83] on div "Débito" at bounding box center [275, 84] width 14 height 7
type input "R$ 0,00"
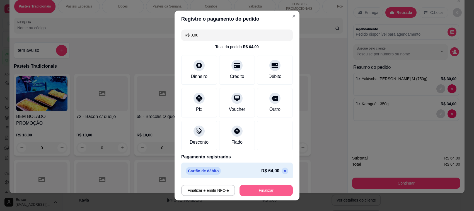
click at [279, 189] on button "Finalizar" at bounding box center [265, 190] width 53 height 11
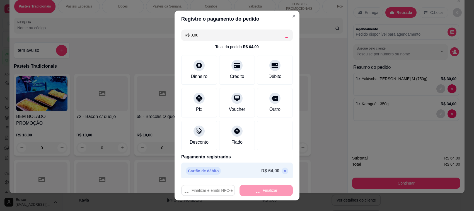
type input "0"
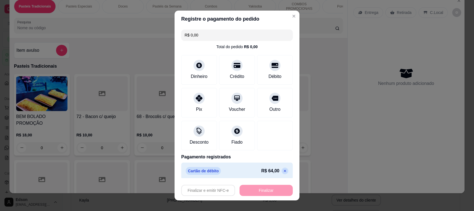
type input "-R$ 64,00"
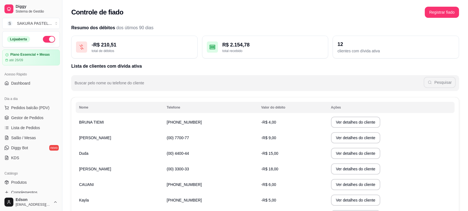
drag, startPoint x: 47, startPoint y: 101, endPoint x: 46, endPoint y: 104, distance: 2.8
click at [47, 102] on div "Dia a dia" at bounding box center [31, 98] width 58 height 9
click at [46, 104] on button "Pedidos balcão (PDV)" at bounding box center [31, 107] width 58 height 9
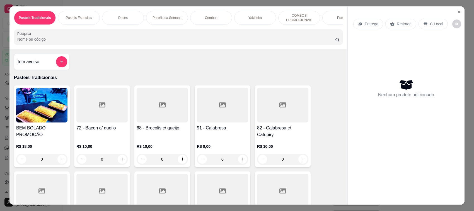
drag, startPoint x: 159, startPoint y: 132, endPoint x: 162, endPoint y: 129, distance: 4.6
click at [162, 129] on div "68 - Brocolis c/ queijo R$ 10,00 0" at bounding box center [162, 127] width 56 height 82
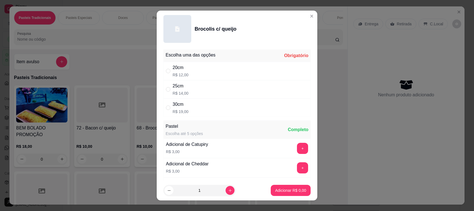
click at [204, 67] on div "20cm R$ 12,00" at bounding box center [236, 71] width 147 height 18
radio input "true"
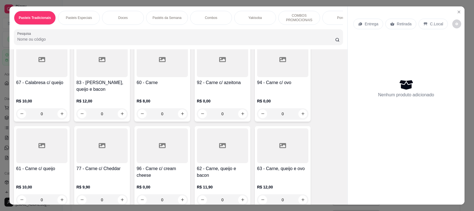
scroll to position [263, 0]
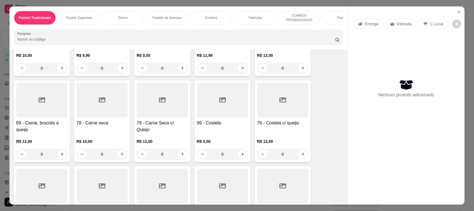
click at [54, 125] on div "69 - Carne, brocolis e queijo R$ 12,00 0" at bounding box center [42, 122] width 56 height 82
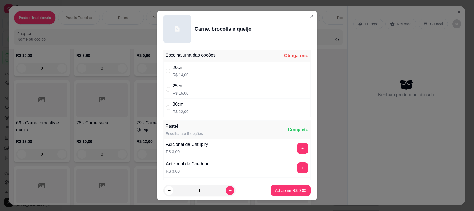
drag, startPoint x: 212, startPoint y: 63, endPoint x: 272, endPoint y: 172, distance: 124.4
click at [212, 62] on div "20cm R$ 14,00" at bounding box center [236, 71] width 147 height 18
radio input "true"
click at [283, 189] on p "Adicionar R$ 14,00" at bounding box center [289, 190] width 32 height 5
type input "1"
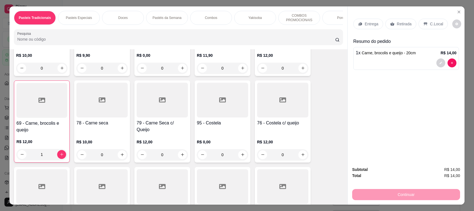
click at [405, 20] on div "Retirada" at bounding box center [400, 24] width 31 height 11
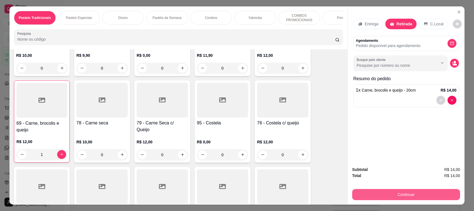
click at [388, 196] on button "Continuar" at bounding box center [406, 194] width 108 height 11
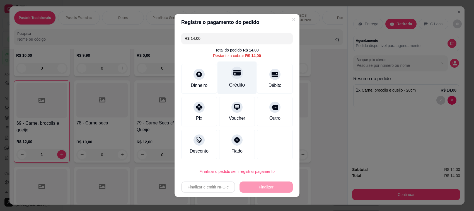
click at [217, 76] on div "Crédito" at bounding box center [236, 78] width 39 height 33
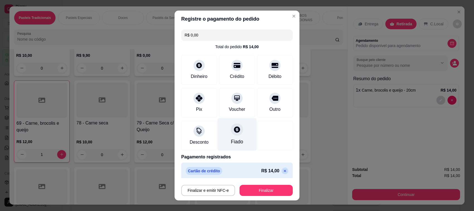
drag, startPoint x: 274, startPoint y: 169, endPoint x: 246, endPoint y: 143, distance: 38.6
click at [281, 169] on p at bounding box center [284, 171] width 7 height 7
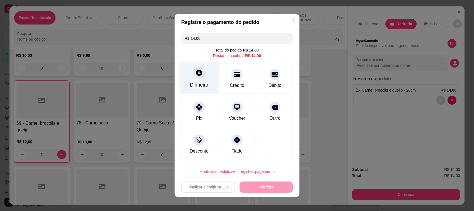
click at [201, 87] on div "Dinheiro" at bounding box center [199, 84] width 18 height 7
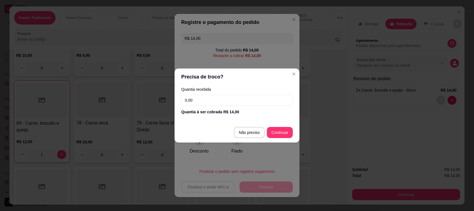
click at [255, 141] on footer "Não preciso Continuar" at bounding box center [236, 133] width 125 height 20
type input "R$ 0,00"
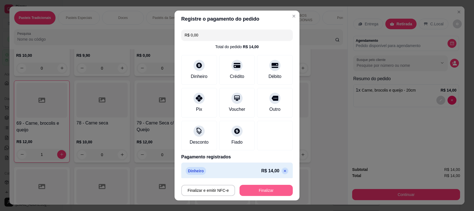
click at [263, 189] on button "Finalizar" at bounding box center [265, 190] width 53 height 11
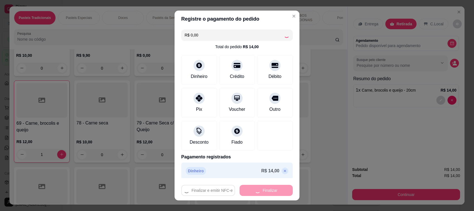
type input "0"
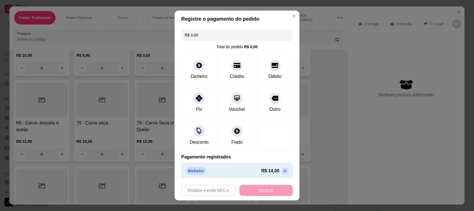
type input "-R$ 14,00"
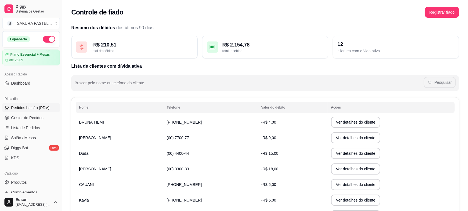
click at [37, 108] on span "Pedidos balcão (PDV)" at bounding box center [30, 108] width 38 height 6
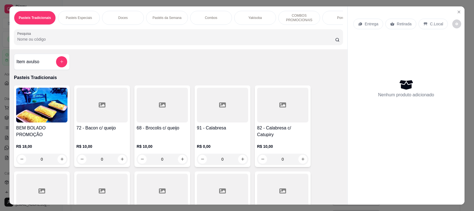
click at [168, 123] on div at bounding box center [162, 105] width 51 height 35
click at [197, 69] on div "20cm R$ 12,00" at bounding box center [236, 71] width 147 height 18
radio input "true"
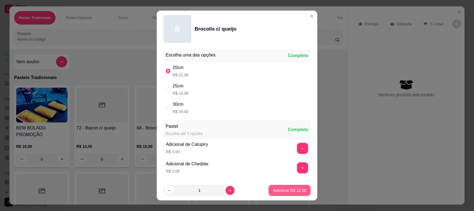
click at [276, 189] on p "Adicionar R$ 12,00" at bounding box center [289, 191] width 33 height 6
type input "1"
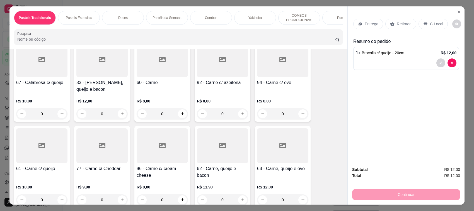
scroll to position [263, 0]
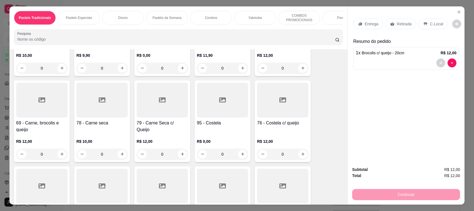
click at [47, 128] on h4 "69 - Carne, brocolis e queijo" at bounding box center [41, 126] width 51 height 13
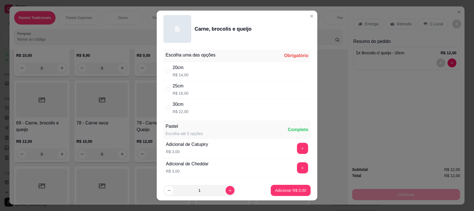
click at [203, 90] on div "25cm R$ 16,00" at bounding box center [236, 89] width 147 height 18
radio input "true"
click at [285, 186] on button "Adicionar R$ 16,00" at bounding box center [289, 190] width 41 height 11
type input "1"
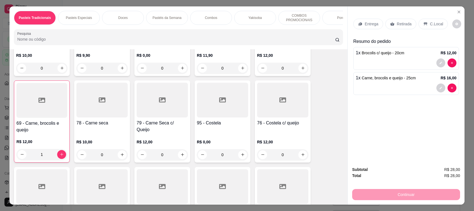
click at [395, 27] on div "Retirada" at bounding box center [400, 24] width 31 height 11
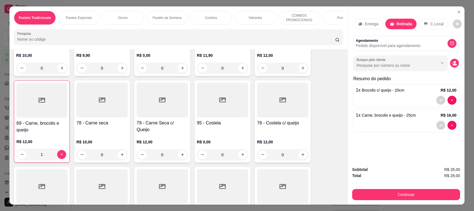
click at [387, 190] on button "Continuar" at bounding box center [406, 194] width 108 height 11
type input "0"
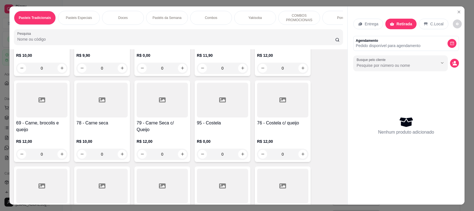
scroll to position [0, 0]
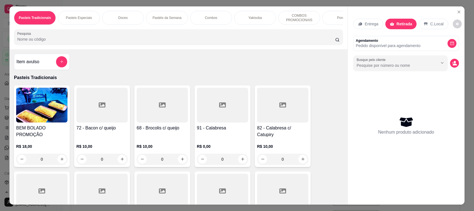
click at [53, 70] on div "Item avulso" at bounding box center [42, 62] width 56 height 16
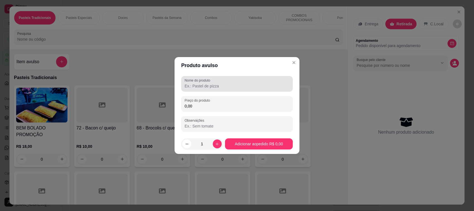
click at [196, 88] on input "Nome do produto" at bounding box center [236, 86] width 105 height 6
type input "Brócolis c/ queijo - 20cm"
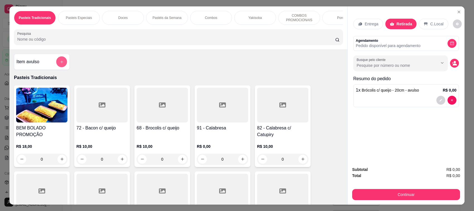
click at [60, 67] on button "add-separate-item" at bounding box center [61, 61] width 11 height 11
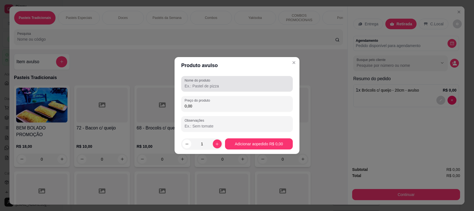
click at [204, 87] on input "Nome do produto" at bounding box center [236, 86] width 105 height 6
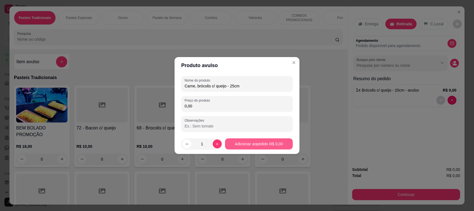
type input "Carne, brócolis c/ queijo - 25cm"
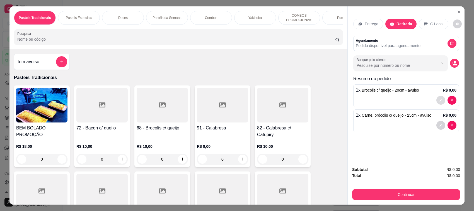
click at [439, 102] on icon "decrease-product-quantity" at bounding box center [440, 100] width 3 height 3
click at [254, 85] on input "Brócolis c/ queijo - 20cm - avulso" at bounding box center [236, 86] width 105 height 6
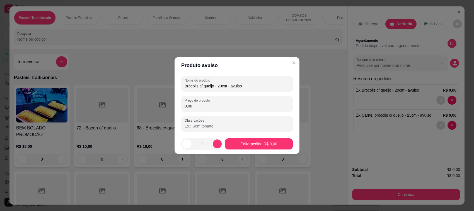
click at [254, 85] on input "Brócolis c/ queijo - 20cm - avulso" at bounding box center [236, 86] width 105 height 6
type input "Brócolis c/ queijo - 20cm"
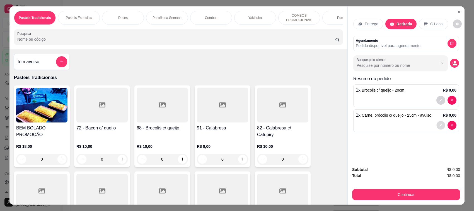
click at [438, 123] on button "decrease-product-quantity" at bounding box center [440, 125] width 9 height 9
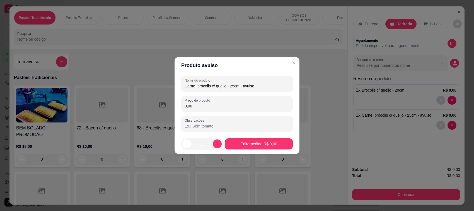
click at [270, 86] on input "Carne, brócolis c/ queijo - 25cm - avulso" at bounding box center [236, 86] width 105 height 6
type input "Carne, brócolis c/ queijo - 25cm"
click at [257, 150] on footer "1 Editar pedido R$ 0,00" at bounding box center [236, 144] width 125 height 20
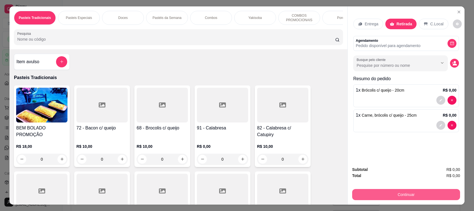
click at [386, 193] on button "Continuar" at bounding box center [406, 194] width 108 height 11
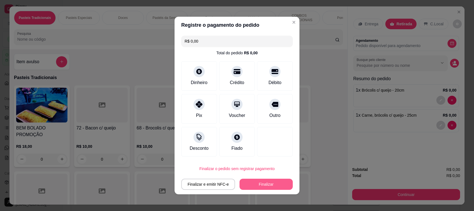
click at [266, 183] on button "Finalizar" at bounding box center [265, 184] width 53 height 11
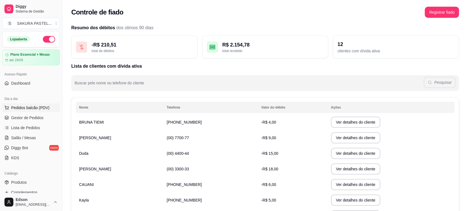
click at [26, 108] on span "Pedidos balcão (PDV)" at bounding box center [30, 108] width 38 height 6
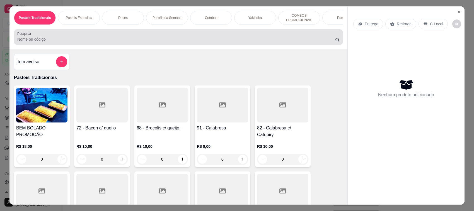
click at [129, 41] on div at bounding box center [178, 36] width 322 height 11
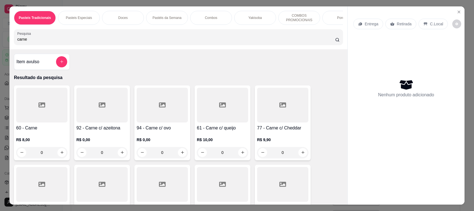
type input "carne"
click at [39, 108] on icon at bounding box center [41, 105] width 7 height 5
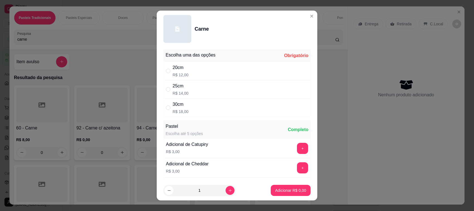
click at [192, 74] on div "20cm R$ 12,00" at bounding box center [236, 71] width 147 height 18
radio input "true"
click at [287, 190] on p "Adicionar R$ 12,00" at bounding box center [289, 190] width 32 height 5
type input "1"
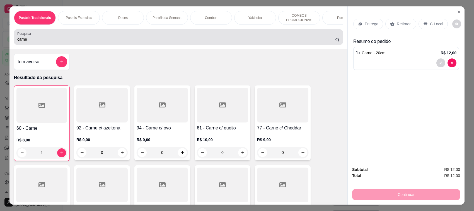
click at [46, 42] on input "carne" at bounding box center [176, 39] width 318 height 6
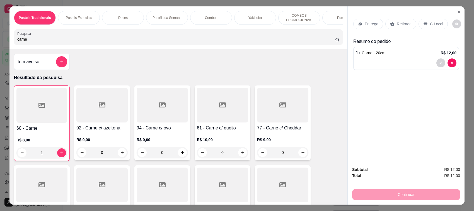
click at [46, 42] on input "carne" at bounding box center [176, 39] width 318 height 6
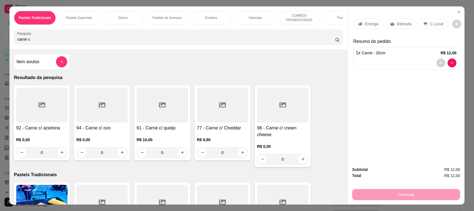
type input "carne c"
click at [143, 132] on h4 "61 - Carne c/ queijo" at bounding box center [162, 128] width 51 height 7
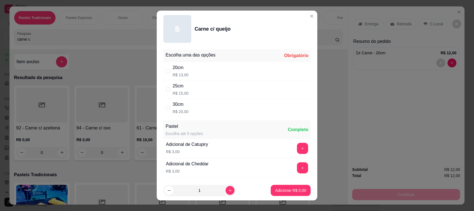
drag, startPoint x: 204, startPoint y: 86, endPoint x: 267, endPoint y: 178, distance: 111.8
click at [204, 85] on div "25cm R$ 15,00" at bounding box center [236, 89] width 147 height 18
radio input "true"
click at [274, 192] on p "Adicionar R$ 15,00" at bounding box center [289, 191] width 33 height 6
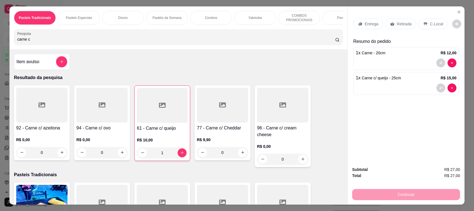
type input "1"
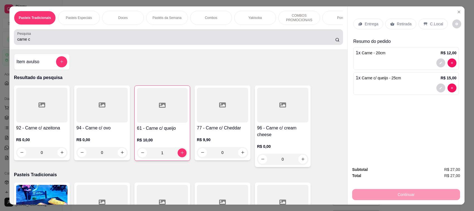
click at [46, 41] on div "carne c" at bounding box center [178, 36] width 322 height 11
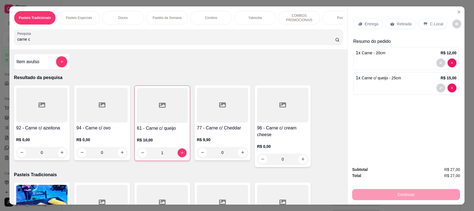
click at [58, 38] on div "carne c" at bounding box center [178, 36] width 322 height 11
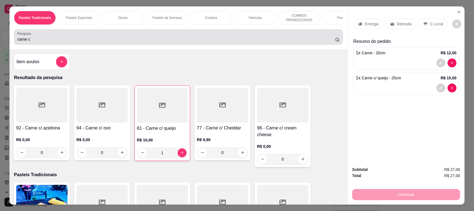
drag, startPoint x: 58, startPoint y: 38, endPoint x: 50, endPoint y: 43, distance: 8.7
click at [57, 39] on div "carne c" at bounding box center [178, 36] width 322 height 11
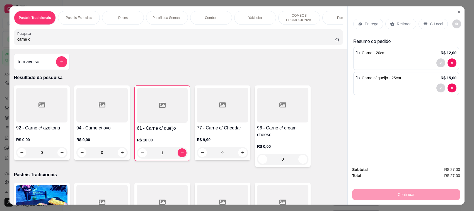
click at [50, 42] on input "carne c" at bounding box center [176, 39] width 318 height 6
click at [49, 42] on input "carne c" at bounding box center [176, 39] width 318 height 6
click at [46, 42] on input "carne c" at bounding box center [176, 39] width 318 height 6
type input "c"
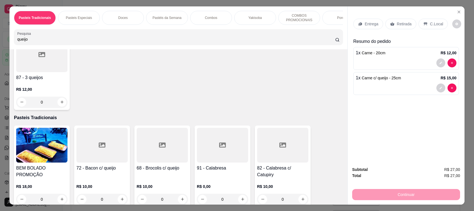
scroll to position [263, 0]
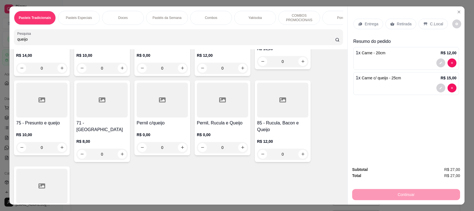
type input "queijo"
click at [106, 127] on h4 "71 - [GEOGRAPHIC_DATA]" at bounding box center [101, 126] width 51 height 13
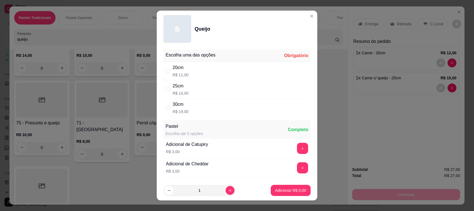
drag, startPoint x: 215, startPoint y: 72, endPoint x: 300, endPoint y: 152, distance: 115.9
click at [215, 72] on div "20cm R$ 11,00" at bounding box center [236, 71] width 147 height 18
radio input "true"
click at [291, 189] on p "Adicionar R$ 11,00" at bounding box center [289, 191] width 33 height 6
type input "1"
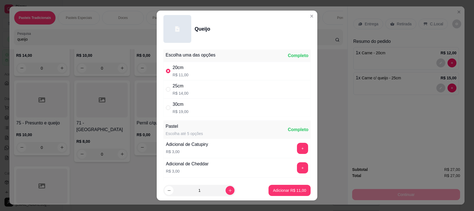
type input "1"
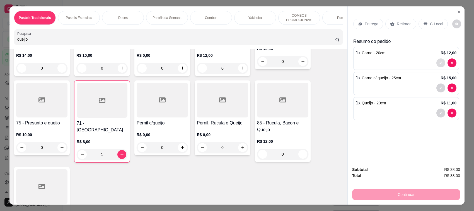
click at [439, 64] on icon "decrease-product-quantity" at bounding box center [440, 62] width 3 height 3
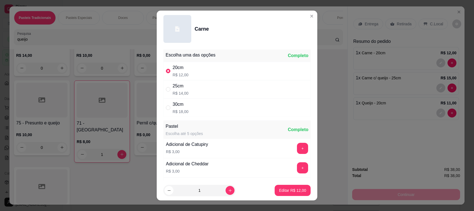
drag, startPoint x: 203, startPoint y: 89, endPoint x: 308, endPoint y: 193, distance: 147.4
click at [203, 89] on div "25cm R$ 14,00" at bounding box center [236, 89] width 147 height 18
radio input "false"
radio input "true"
click at [284, 190] on p "Editar R$ 14,00" at bounding box center [292, 191] width 27 height 6
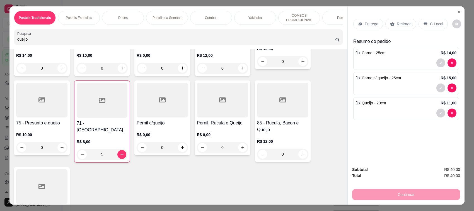
click at [392, 198] on div "Continuar" at bounding box center [406, 194] width 108 height 13
click at [398, 24] on p "Retirada" at bounding box center [403, 24] width 15 height 6
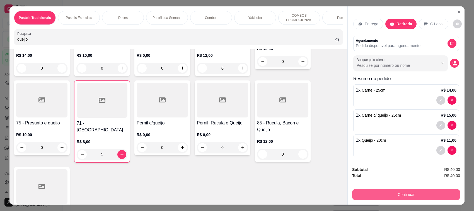
click at [404, 194] on button "Continuar" at bounding box center [406, 194] width 108 height 11
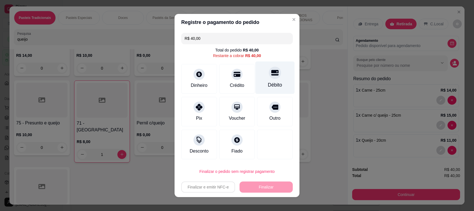
click at [269, 74] on div at bounding box center [275, 73] width 12 height 12
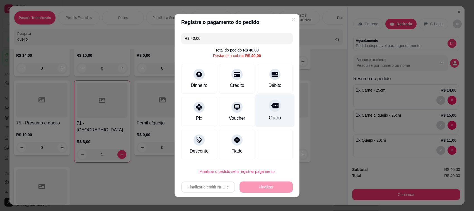
type input "R$ 0,00"
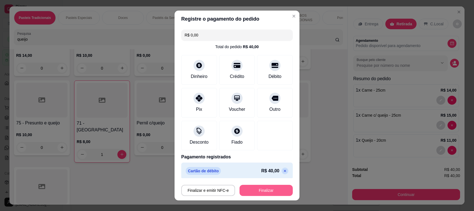
click at [254, 193] on button "Finalizar" at bounding box center [265, 190] width 53 height 11
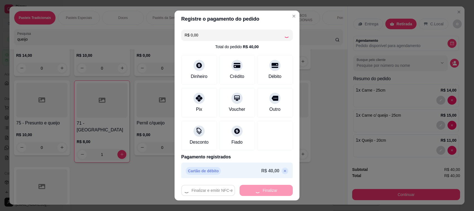
type input "0"
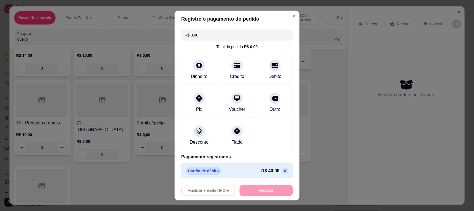
type input "-R$ 40,00"
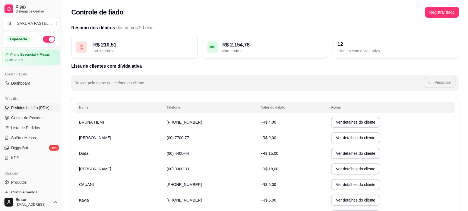
click at [46, 106] on span "Pedidos balcão (PDV)" at bounding box center [30, 108] width 38 height 6
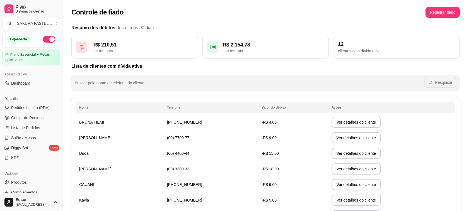
click at [141, 42] on input "Pesquisa" at bounding box center [176, 39] width 318 height 6
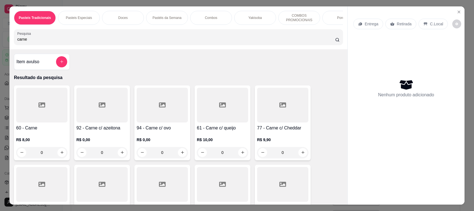
type input "carne"
click at [64, 143] on p "R$ 8,00" at bounding box center [41, 140] width 51 height 6
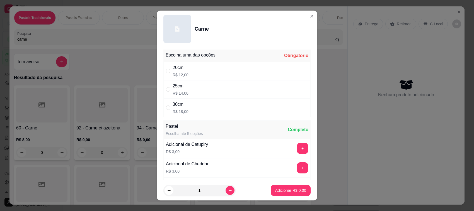
click at [216, 71] on div "20cm R$ 12,00" at bounding box center [236, 71] width 147 height 18
radio input "true"
click at [274, 190] on p "Adicionar R$ 12,00" at bounding box center [289, 191] width 33 height 6
type input "1"
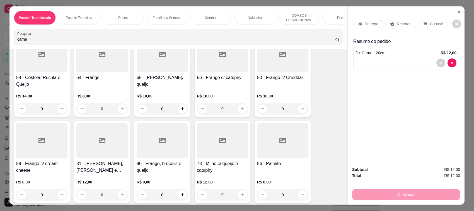
scroll to position [790, 0]
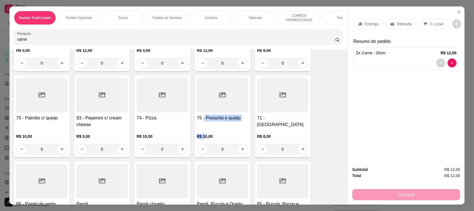
click at [201, 134] on div "75 - Presunto e queijo R$ 10,00 0" at bounding box center [222, 117] width 56 height 82
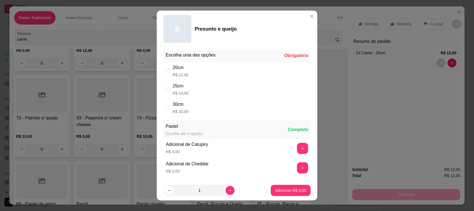
click at [206, 77] on div "20cm R$ 12,00" at bounding box center [236, 71] width 147 height 18
radio input "true"
click at [274, 189] on p "Adicionar R$ 12,00" at bounding box center [289, 191] width 33 height 6
type input "1"
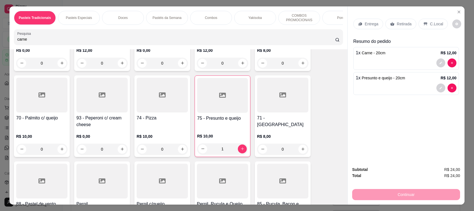
click at [396, 23] on p "Retirada" at bounding box center [403, 24] width 15 height 6
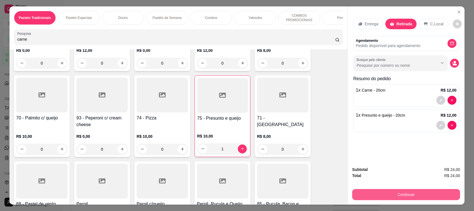
click at [416, 197] on button "Continuar" at bounding box center [406, 194] width 108 height 11
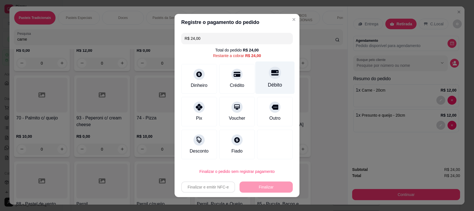
click at [260, 70] on div "Débito" at bounding box center [274, 78] width 39 height 33
type input "R$ 0,00"
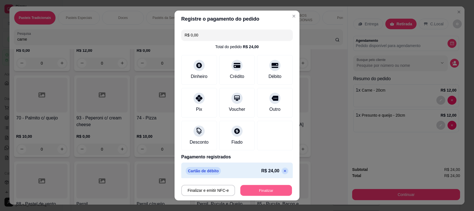
click at [253, 193] on button "Finalizar" at bounding box center [266, 190] width 52 height 11
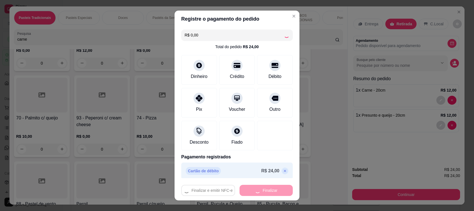
type input "0"
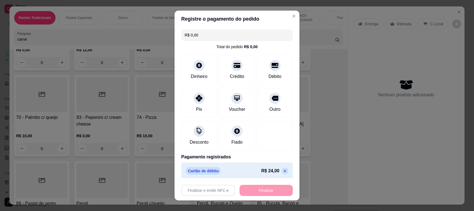
type input "-R$ 24,00"
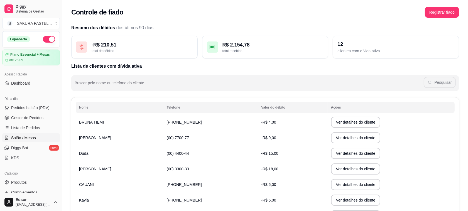
click at [23, 137] on span "Salão / Mesas" at bounding box center [23, 138] width 25 height 6
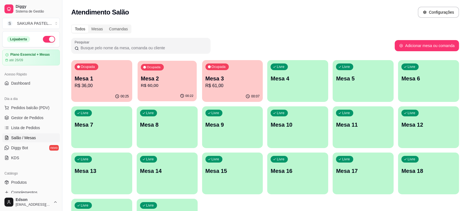
click at [159, 77] on p "Mesa 2" at bounding box center [167, 79] width 53 height 8
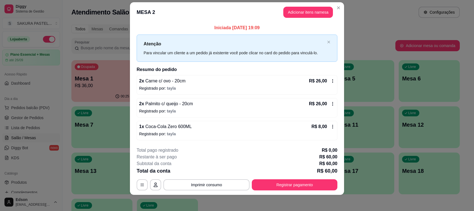
scroll to position [9, 0]
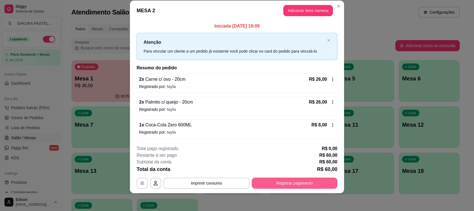
click at [304, 185] on button "Registrar pagamento" at bounding box center [295, 183] width 86 height 11
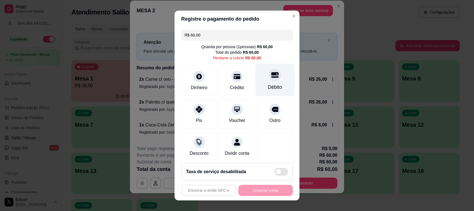
click at [272, 77] on div "Débito" at bounding box center [274, 80] width 39 height 33
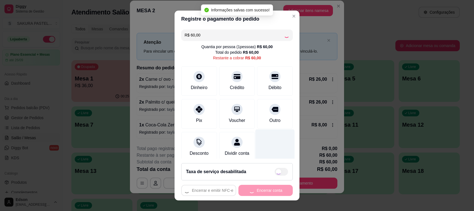
type input "R$ 0,00"
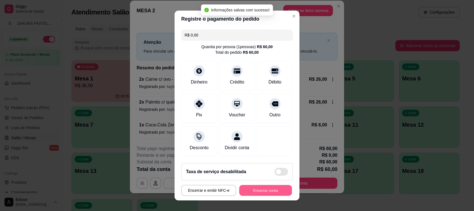
click at [265, 188] on button "Encerrar conta" at bounding box center [265, 190] width 53 height 11
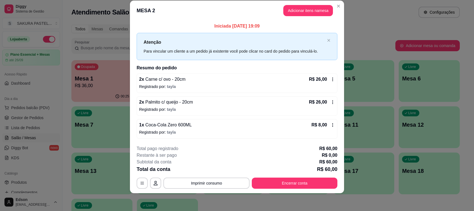
scroll to position [0, 0]
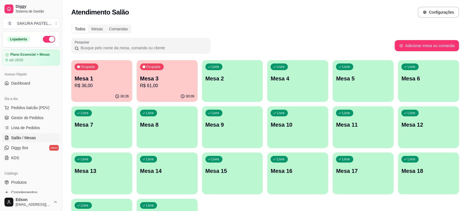
click at [106, 81] on p "Mesa 1" at bounding box center [102, 79] width 54 height 8
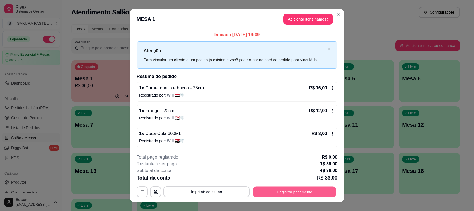
click at [289, 195] on button "Registrar pagamento" at bounding box center [294, 191] width 83 height 11
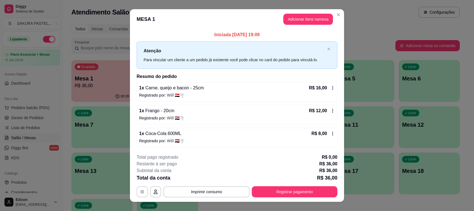
click at [268, 85] on div "Débito" at bounding box center [275, 87] width 14 height 7
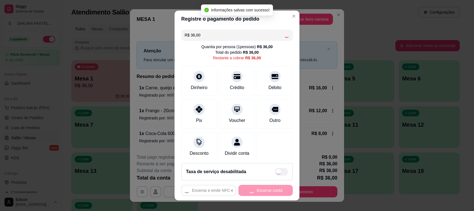
type input "R$ 0,00"
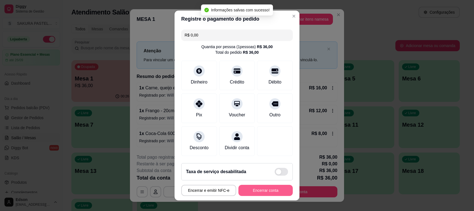
click at [274, 195] on button "Encerrar conta" at bounding box center [265, 190] width 54 height 11
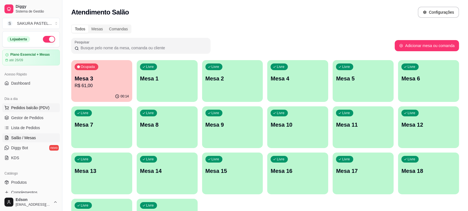
click at [47, 105] on span "Pedidos balcão (PDV)" at bounding box center [30, 108] width 38 height 6
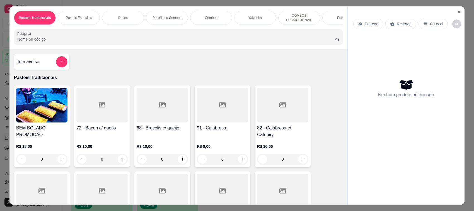
click at [62, 67] on button "add-separate-item" at bounding box center [61, 61] width 11 height 11
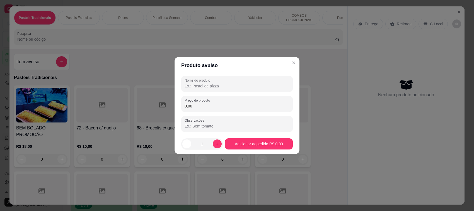
drag, startPoint x: 214, startPoint y: 83, endPoint x: 218, endPoint y: 67, distance: 16.4
click at [215, 84] on input "Nome do produto" at bounding box center [236, 86] width 105 height 6
type input "Karaguê - 200g"
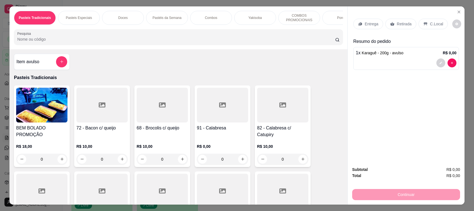
click at [442, 66] on div at bounding box center [446, 63] width 20 height 9
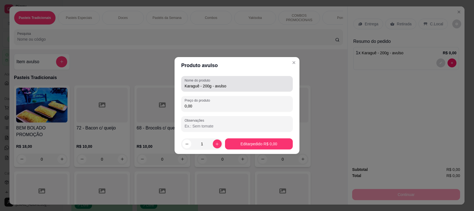
click at [229, 86] on input "Karaguê - 200g - avulso" at bounding box center [236, 86] width 105 height 6
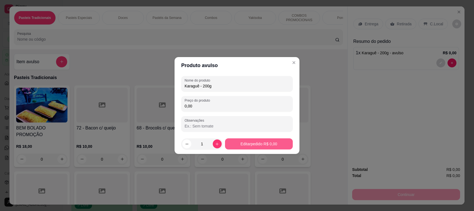
type input "Karaguê - 200g"
click at [262, 138] on footer "1 Editar pedido R$ 0,00" at bounding box center [236, 144] width 125 height 20
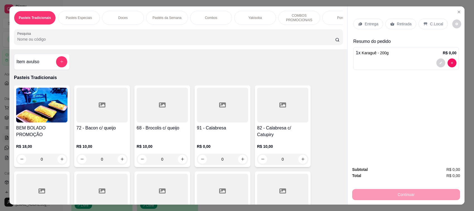
click at [399, 18] on div "Entrega Retirada C.Local" at bounding box center [406, 24] width 106 height 20
click at [399, 19] on div "Retirada" at bounding box center [400, 24] width 31 height 11
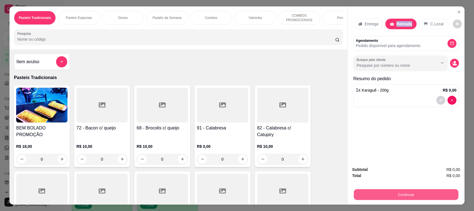
click at [391, 194] on button "Continuar" at bounding box center [406, 194] width 104 height 11
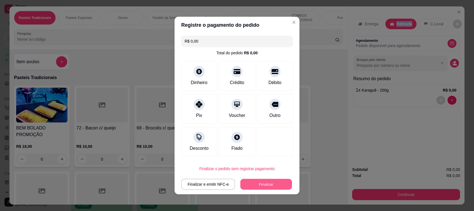
click at [267, 185] on button "Finalizar" at bounding box center [266, 184] width 52 height 11
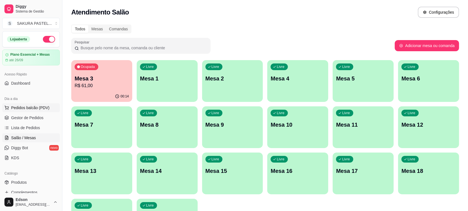
click at [52, 108] on button "Pedidos balcão (PDV)" at bounding box center [31, 107] width 58 height 9
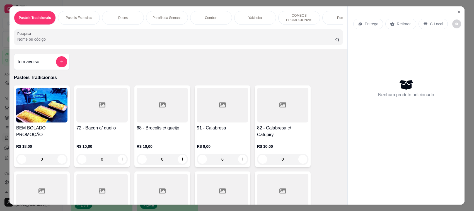
scroll to position [132, 0]
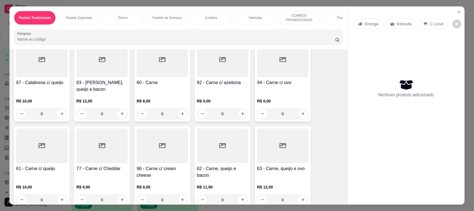
click at [157, 86] on h4 "60 - Carne" at bounding box center [162, 82] width 51 height 7
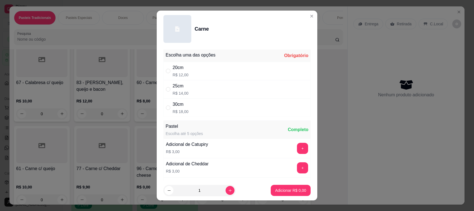
click at [194, 76] on div "20cm R$ 12,00" at bounding box center [236, 71] width 147 height 18
radio input "true"
click at [226, 189] on button "increase-product-quantity" at bounding box center [229, 190] width 9 height 9
type input "2"
click at [273, 191] on p "Adicionar R$ 24,00" at bounding box center [289, 191] width 33 height 6
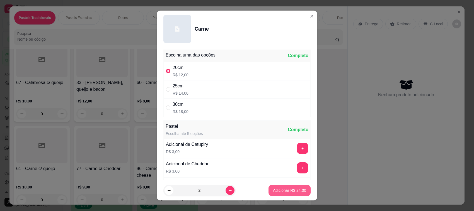
type input "2"
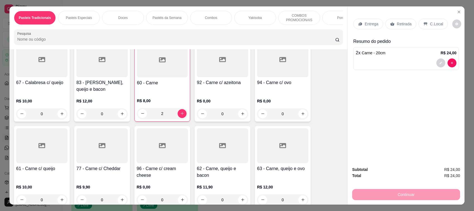
click at [398, 27] on div "Retirada" at bounding box center [400, 24] width 31 height 11
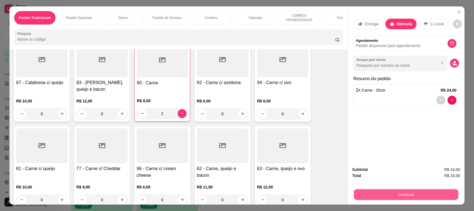
click at [399, 192] on button "Continuar" at bounding box center [406, 194] width 104 height 11
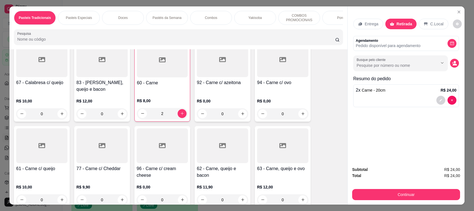
scroll to position [0, 0]
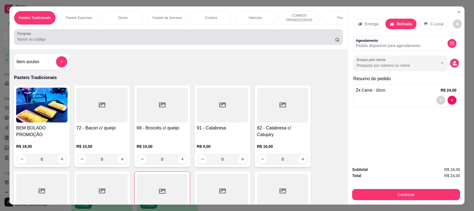
click at [111, 42] on input "Pesquisa" at bounding box center [176, 39] width 318 height 6
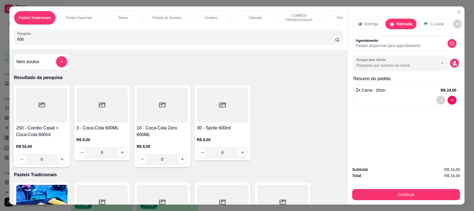
type input "600"
click at [91, 123] on div at bounding box center [101, 105] width 51 height 35
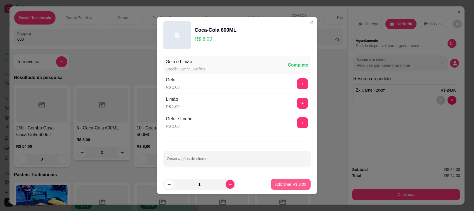
click at [290, 183] on p "Adicionar R$ 8,00" at bounding box center [290, 185] width 31 height 6
type input "1"
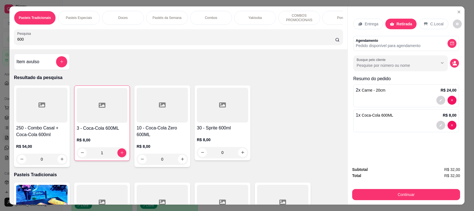
click at [393, 192] on button "Continuar" at bounding box center [406, 194] width 108 height 11
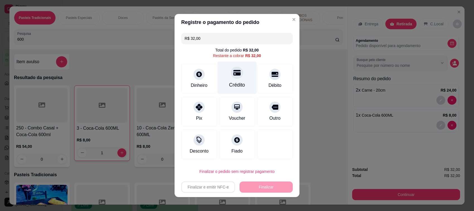
click at [244, 78] on div "Crédito" at bounding box center [236, 78] width 39 height 33
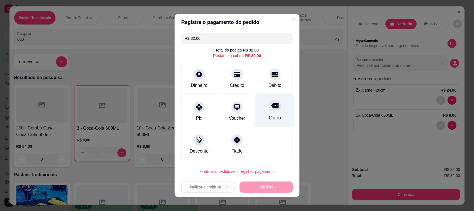
type input "R$ 0,00"
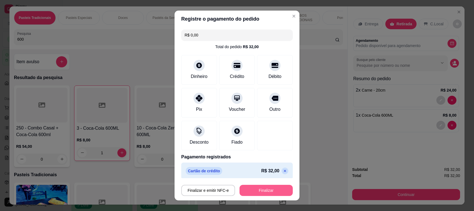
click at [262, 188] on button "Finalizar" at bounding box center [265, 190] width 53 height 11
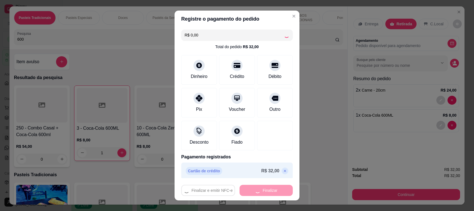
type input "0"
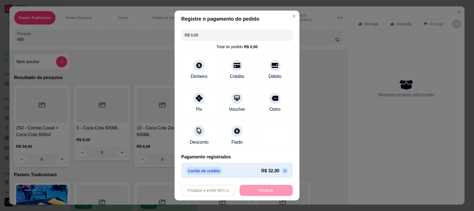
type input "-R$ 32,00"
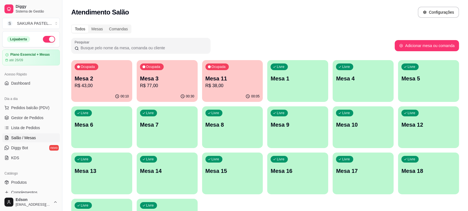
click at [165, 86] on p "R$ 77,00" at bounding box center [167, 85] width 54 height 7
click at [103, 84] on p "R$ 43,00" at bounding box center [102, 85] width 54 height 7
click at [175, 80] on p "Mesa 3" at bounding box center [167, 79] width 53 height 8
click at [158, 87] on p "R$ 77,00" at bounding box center [167, 85] width 53 height 6
click at [225, 91] on div "Ocupada Mesa 11 R$ 38,00" at bounding box center [232, 75] width 61 height 31
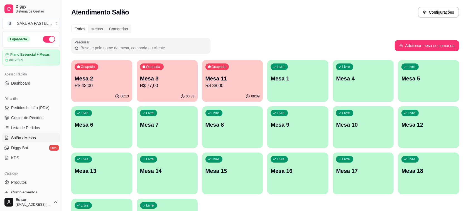
click at [160, 88] on p "R$ 77,00" at bounding box center [167, 85] width 54 height 7
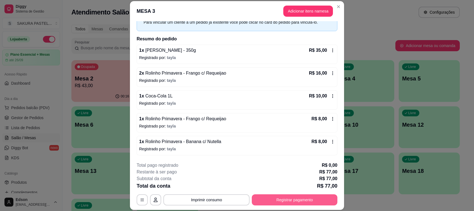
click at [291, 204] on button "Registrar pagamento" at bounding box center [295, 199] width 86 height 11
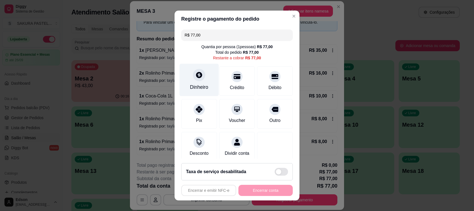
click at [197, 78] on icon at bounding box center [198, 74] width 7 height 7
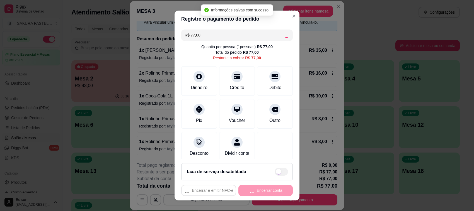
type input "R$ 0,00"
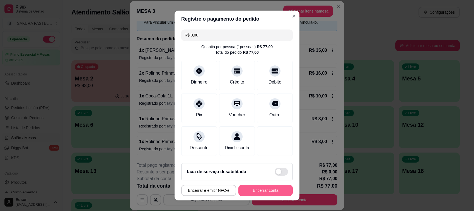
click at [254, 189] on button "Encerrar conta" at bounding box center [265, 190] width 54 height 11
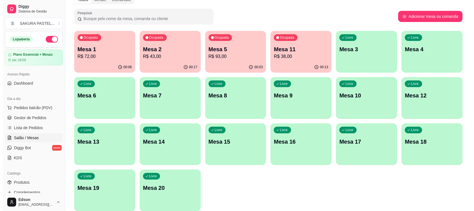
scroll to position [52, 0]
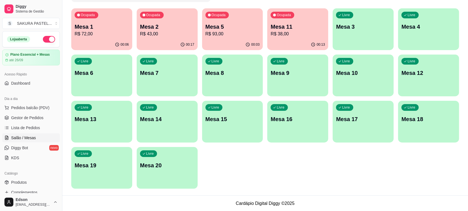
click at [296, 36] on p "R$ 38,00" at bounding box center [298, 34] width 54 height 7
click at [152, 27] on p "Mesa 2" at bounding box center [167, 27] width 54 height 8
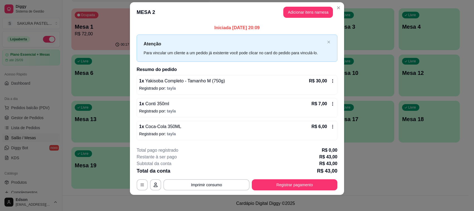
scroll to position [9, 0]
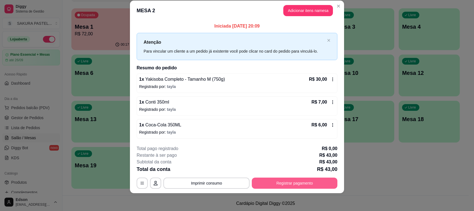
click at [301, 181] on button "Registrar pagamento" at bounding box center [295, 183] width 86 height 11
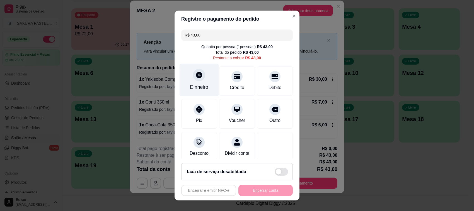
click at [198, 89] on div "Dinheiro" at bounding box center [199, 87] width 18 height 7
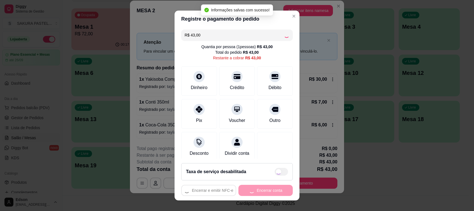
type input "R$ 0,00"
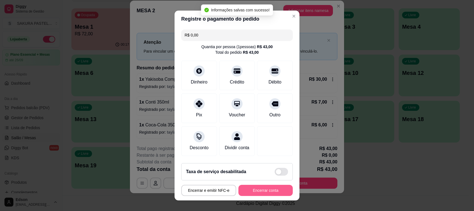
click at [261, 193] on button "Encerrar conta" at bounding box center [265, 190] width 54 height 11
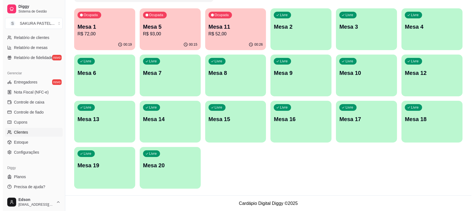
scroll to position [0, 0]
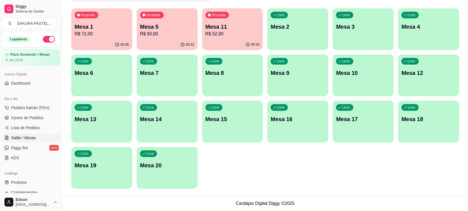
click at [111, 37] on p "R$ 72,00" at bounding box center [102, 34] width 54 height 7
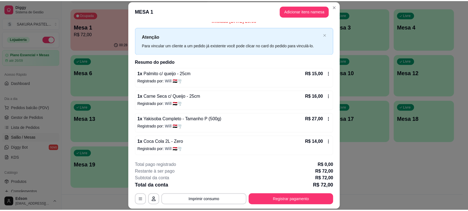
scroll to position [6, 0]
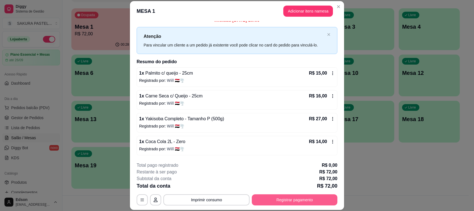
click at [294, 198] on button "Registrar pagamento" at bounding box center [295, 199] width 86 height 11
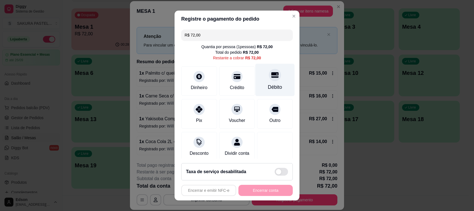
click at [275, 71] on div "Débito" at bounding box center [274, 80] width 39 height 33
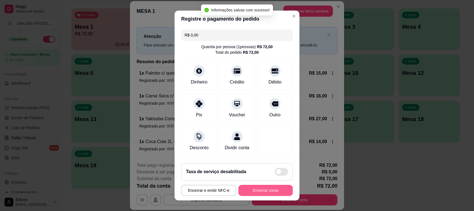
type input "R$ 0,00"
click at [261, 194] on button "Encerrar conta" at bounding box center [265, 190] width 54 height 11
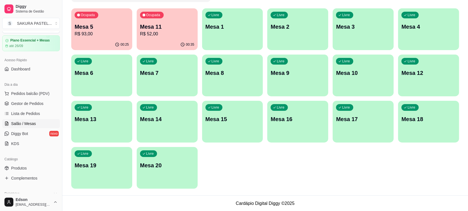
scroll to position [0, 0]
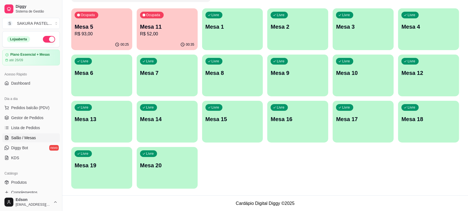
click at [22, 139] on span "Salão / Mesas" at bounding box center [23, 138] width 25 height 6
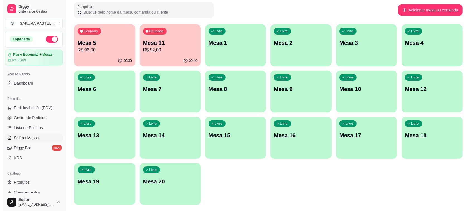
scroll to position [52, 0]
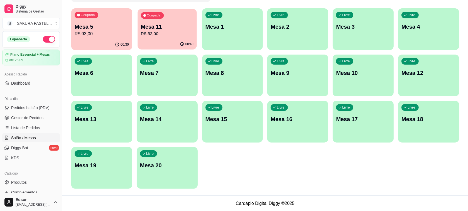
click at [153, 24] on p "Mesa 11" at bounding box center [167, 27] width 53 height 8
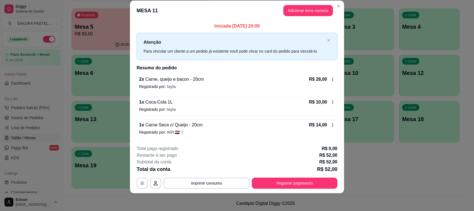
scroll to position [9, 0]
click at [321, 183] on button "Registrar pagamento" at bounding box center [295, 183] width 86 height 11
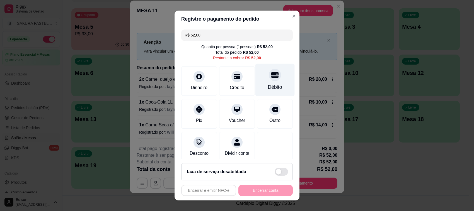
click at [255, 81] on div "Débito" at bounding box center [274, 80] width 39 height 33
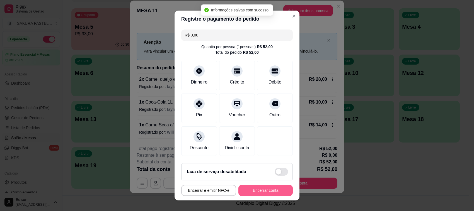
type input "R$ 0,00"
click at [255, 190] on button "Encerrar conta" at bounding box center [265, 190] width 53 height 11
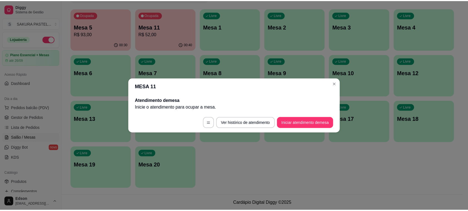
scroll to position [0, 0]
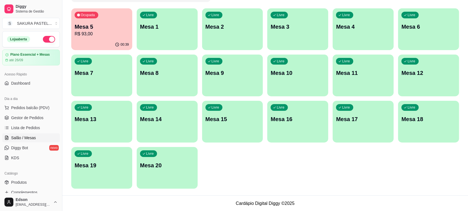
click at [222, 25] on p "Mesa 2" at bounding box center [233, 27] width 54 height 8
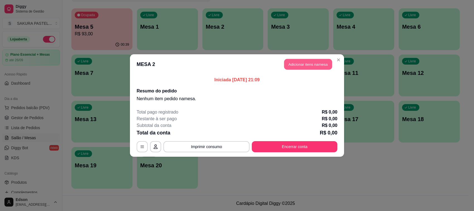
click at [311, 68] on button "Adicionar itens na mesa" at bounding box center [308, 64] width 48 height 11
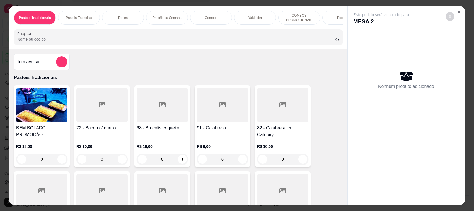
click at [58, 64] on button "add-separate-item" at bounding box center [61, 61] width 11 height 11
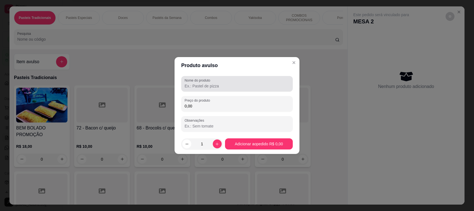
drag, startPoint x: 217, startPoint y: 82, endPoint x: 218, endPoint y: 85, distance: 3.0
click at [217, 83] on div at bounding box center [236, 83] width 105 height 11
type input "Temaki Frito"
click at [225, 108] on input "0,00" at bounding box center [236, 106] width 105 height 6
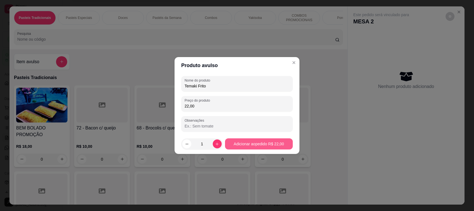
type input "22,00"
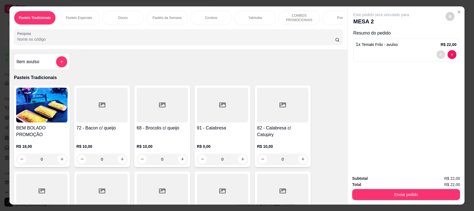
click at [439, 54] on icon "decrease-product-quantity" at bounding box center [440, 54] width 3 height 3
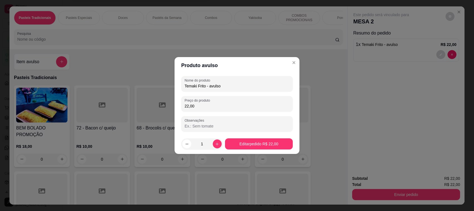
click at [225, 84] on input "Temaki Frito - avulso" at bounding box center [236, 86] width 105 height 6
type input "Temaki Frito"
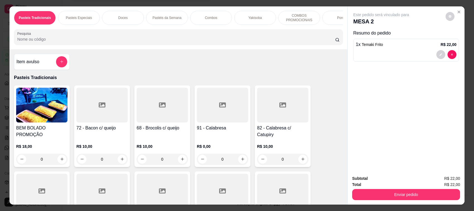
drag, startPoint x: 386, startPoint y: 186, endPoint x: 387, endPoint y: 190, distance: 4.5
click at [387, 186] on div "Total R$ 22,00" at bounding box center [406, 185] width 108 height 6
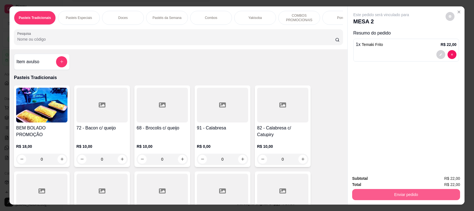
click at [390, 197] on button "Enviar pedido" at bounding box center [406, 194] width 108 height 11
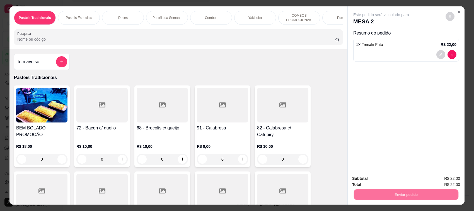
click at [383, 182] on button "Não registrar e enviar pedido" at bounding box center [387, 181] width 56 height 10
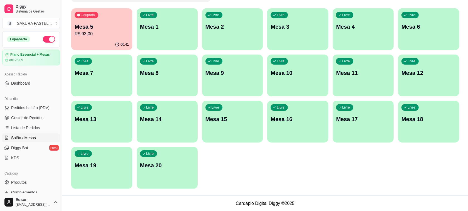
scroll to position [189, 0]
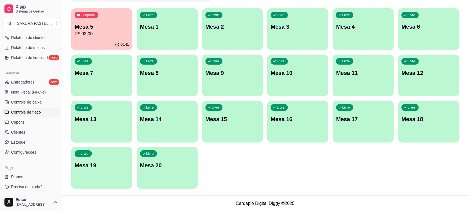
click at [30, 113] on span "Controle de fiado" at bounding box center [26, 112] width 30 height 6
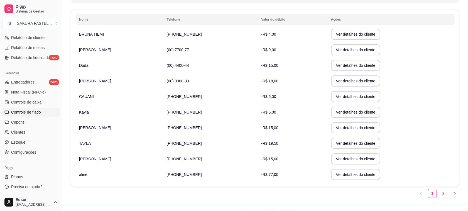
scroll to position [98, 0]
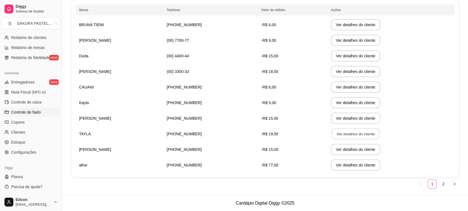
click at [332, 135] on button "Ver detalhes do cliente" at bounding box center [356, 134] width 48 height 11
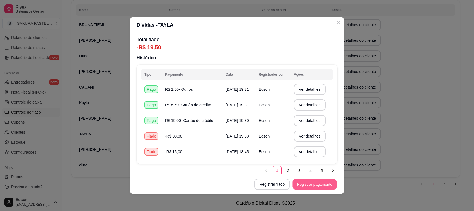
click at [313, 185] on button "Registrar pagamento" at bounding box center [315, 184] width 44 height 11
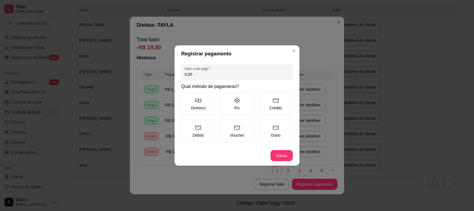
drag, startPoint x: 214, startPoint y: 73, endPoint x: 212, endPoint y: 66, distance: 7.2
click at [208, 73] on input "0,00" at bounding box center [236, 75] width 105 height 6
type input "5,50"
click at [273, 99] on icon at bounding box center [275, 100] width 7 height 7
click at [262, 96] on button "Crédito" at bounding box center [260, 94] width 4 height 4
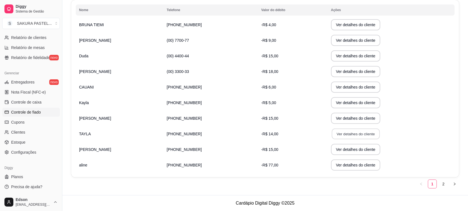
click at [339, 133] on button "Ver detalhes do cliente" at bounding box center [356, 134] width 48 height 11
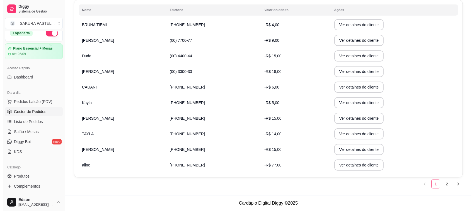
scroll to position [0, 0]
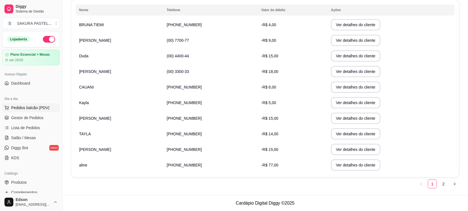
click at [38, 104] on button "Pedidos balcão (PDV)" at bounding box center [31, 107] width 58 height 9
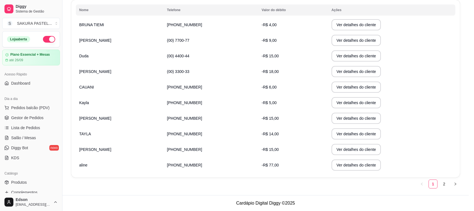
click at [122, 40] on div at bounding box center [178, 36] width 322 height 11
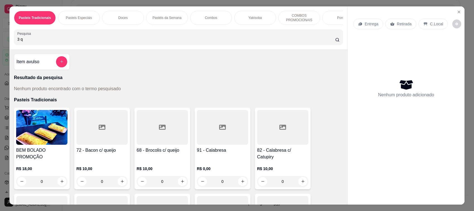
click at [57, 128] on img at bounding box center [41, 127] width 51 height 35
click at [75, 42] on input "3 q" at bounding box center [176, 39] width 318 height 6
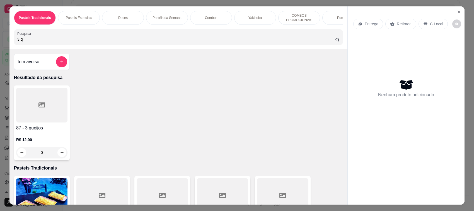
type input "3 q"
click at [33, 123] on div at bounding box center [41, 105] width 51 height 35
click at [206, 73] on div "20cm R$ 12,00" at bounding box center [236, 71] width 147 height 18
radio input "true"
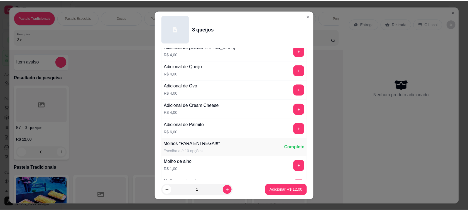
scroll to position [391, 0]
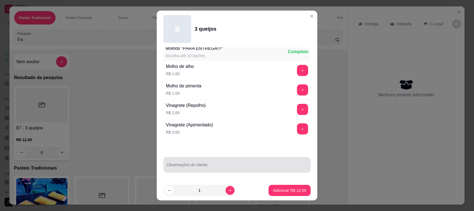
click at [223, 162] on div at bounding box center [237, 164] width 140 height 11
type input "ADICIONAL DE [PERSON_NAME] (acredito q seja da akemi)"
click at [293, 197] on footer "1 Adicionar R$ 12,00" at bounding box center [237, 191] width 160 height 20
click at [295, 191] on p "Adicionar R$ 12,00" at bounding box center [289, 191] width 33 height 6
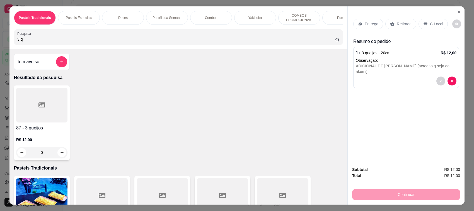
drag, startPoint x: 411, startPoint y: 21, endPoint x: 410, endPoint y: 27, distance: 6.4
click at [410, 21] on div "Retirada" at bounding box center [400, 24] width 31 height 11
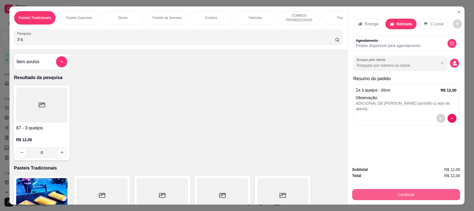
click at [404, 194] on button "Continuar" at bounding box center [406, 194] width 108 height 11
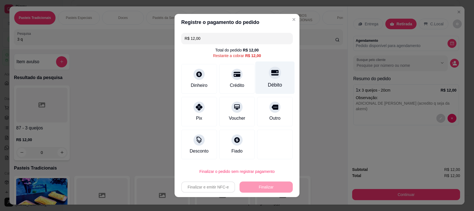
click at [274, 81] on div "Débito" at bounding box center [274, 78] width 39 height 33
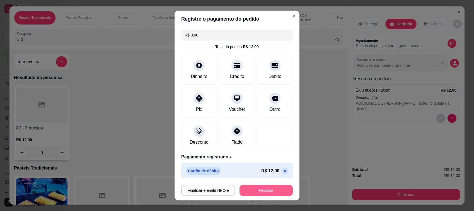
click at [273, 193] on button "Finalizar" at bounding box center [265, 190] width 53 height 11
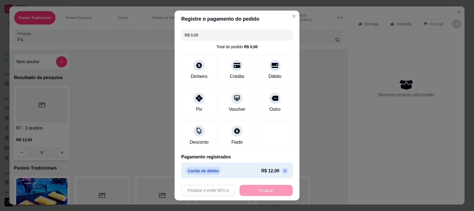
type input "-R$ 12,00"
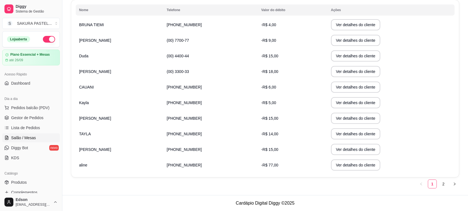
click at [26, 142] on link "Salão / Mesas" at bounding box center [31, 137] width 58 height 9
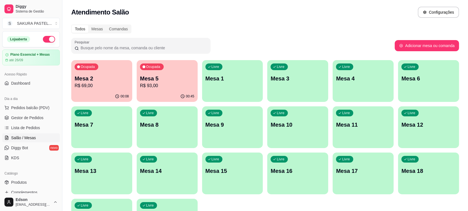
click at [181, 89] on div "Ocupada Mesa 5 R$ 93,00" at bounding box center [167, 75] width 61 height 31
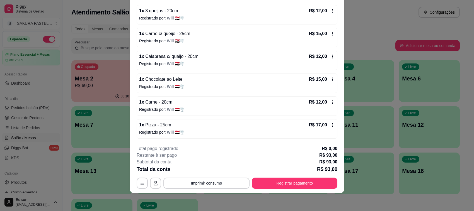
scroll to position [54, 0]
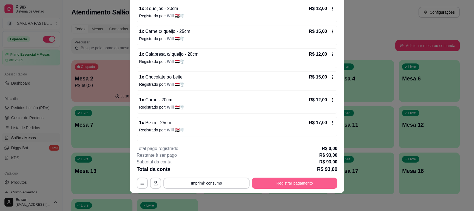
click at [304, 180] on button "Registrar pagamento" at bounding box center [295, 183] width 86 height 11
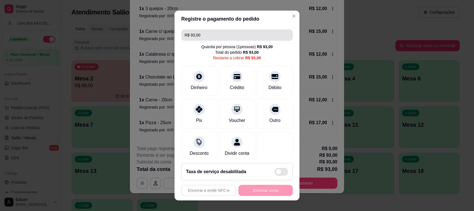
click at [232, 34] on input "R$ 93,00" at bounding box center [236, 35] width 105 height 11
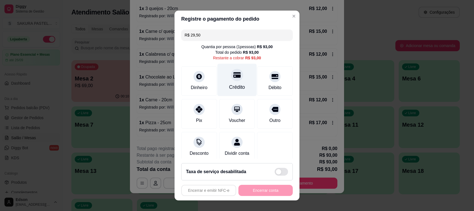
click at [233, 76] on icon at bounding box center [236, 75] width 7 height 6
type input "R$ 63,50"
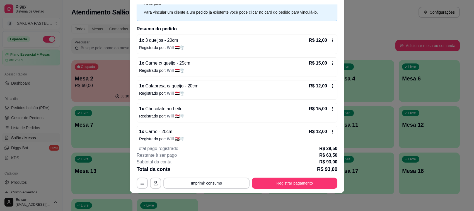
scroll to position [31, 0]
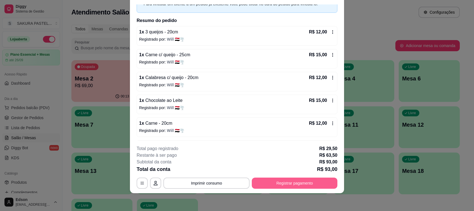
click at [293, 186] on button "Registrar pagamento" at bounding box center [295, 183] width 86 height 11
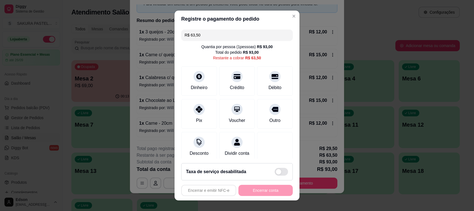
click at [227, 34] on input "R$ 63,50" at bounding box center [236, 35] width 105 height 11
click at [272, 84] on div "Débito" at bounding box center [274, 80] width 39 height 33
type input "R$ 34,00"
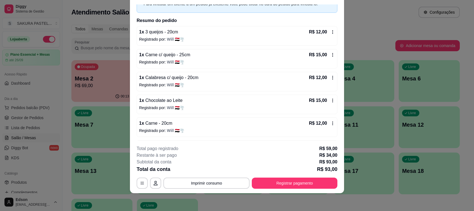
scroll to position [76, 0]
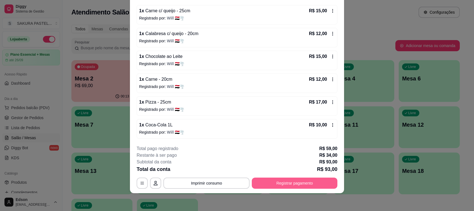
click at [300, 182] on button "Registrar pagamento" at bounding box center [295, 183] width 86 height 11
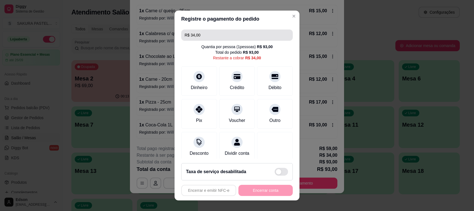
click at [220, 36] on input "R$ 34,00" at bounding box center [236, 35] width 105 height 11
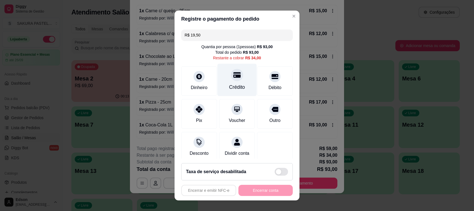
click at [233, 82] on div "Crédito" at bounding box center [236, 80] width 39 height 33
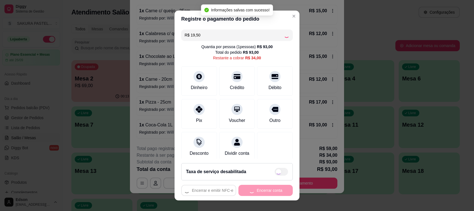
type input "R$ 14,50"
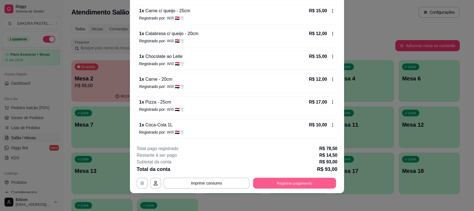
click at [332, 184] on button "Registrar pagamento" at bounding box center [294, 183] width 83 height 11
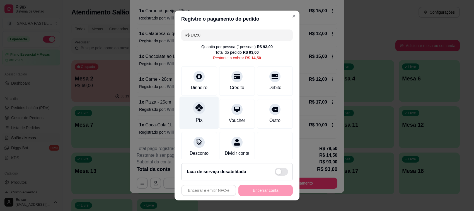
click at [198, 111] on div at bounding box center [199, 108] width 12 height 12
click at [269, 193] on div "Encerrar e emitir NFC-e Encerrar conta" at bounding box center [236, 190] width 111 height 11
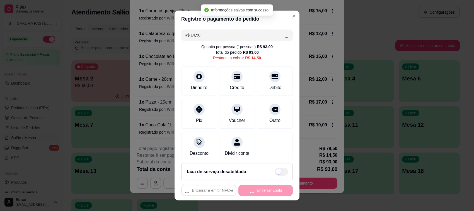
click at [269, 193] on div "Encerrar e emitir NFC-e Encerrar conta" at bounding box center [236, 190] width 111 height 11
type input "R$ 0,00"
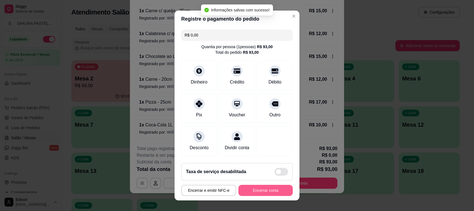
click at [269, 193] on button "Encerrar conta" at bounding box center [265, 190] width 54 height 11
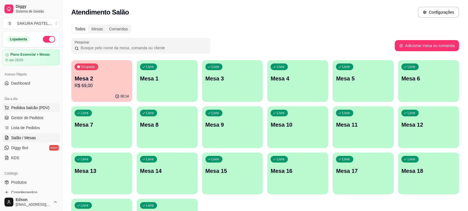
click at [36, 104] on button "Pedidos balcão (PDV)" at bounding box center [31, 107] width 58 height 9
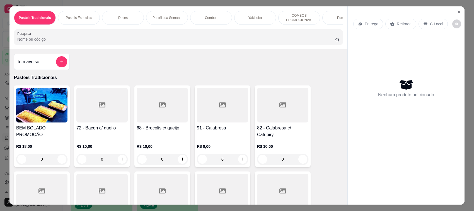
click at [259, 14] on div "Yakisoba" at bounding box center [255, 18] width 42 height 14
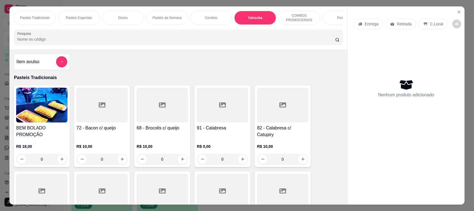
scroll to position [11, 0]
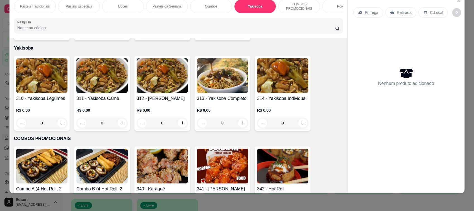
click at [217, 82] on img at bounding box center [222, 75] width 51 height 35
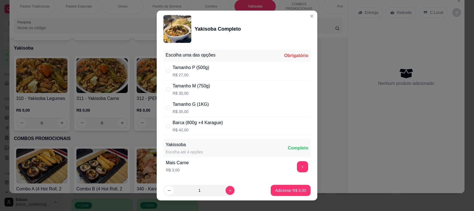
click at [197, 84] on div "Tamanho M (750g)" at bounding box center [190, 86] width 37 height 7
radio input "true"
click at [276, 189] on p "Adicionar R$ 30,00" at bounding box center [289, 191] width 33 height 6
type input "1"
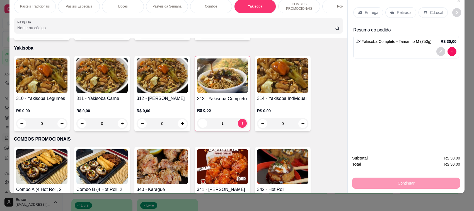
click at [396, 10] on p "Retirada" at bounding box center [403, 13] width 15 height 6
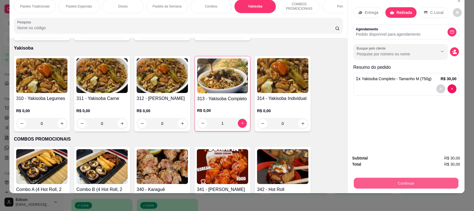
click at [393, 186] on button "Continuar" at bounding box center [406, 183] width 104 height 11
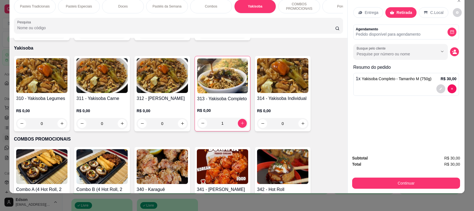
click at [271, 76] on icon at bounding box center [274, 72] width 7 height 7
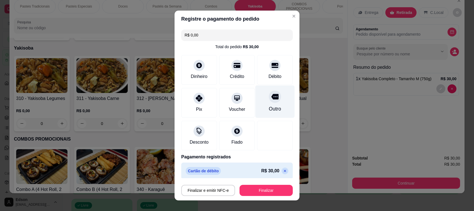
type input "R$ 0,00"
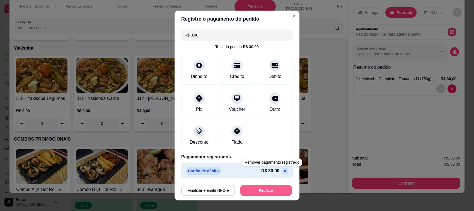
click at [268, 191] on button "Finalizar" at bounding box center [266, 190] width 52 height 11
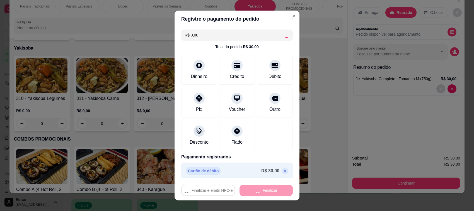
type input "0"
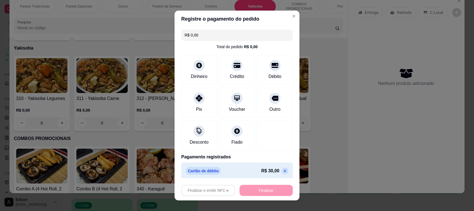
type input "-R$ 30,00"
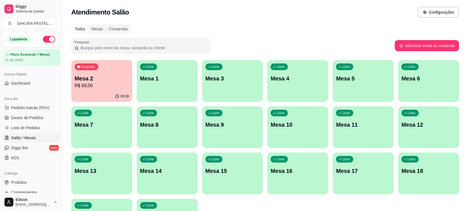
click at [28, 103] on div "Dia a dia" at bounding box center [31, 98] width 58 height 9
click at [38, 112] on button "Pedidos balcão (PDV)" at bounding box center [31, 107] width 58 height 9
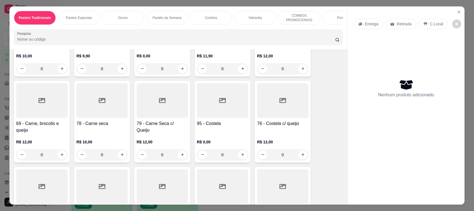
scroll to position [263, 0]
click at [19, 116] on div at bounding box center [41, 100] width 51 height 35
click at [208, 91] on div "25cm R$ 16,00" at bounding box center [236, 89] width 147 height 18
radio input "true"
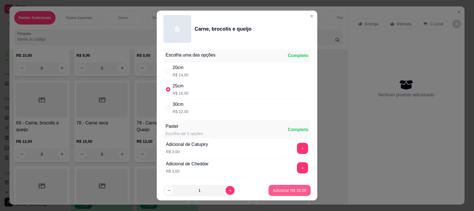
click at [284, 189] on p "Adicionar R$ 16,00" at bounding box center [289, 191] width 33 height 6
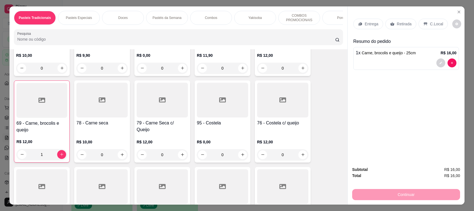
type input "1"
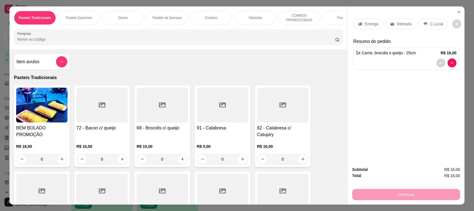
click at [137, 42] on input "Pesquisa" at bounding box center [176, 39] width 318 height 6
click at [402, 21] on p "Retirada" at bounding box center [403, 24] width 15 height 6
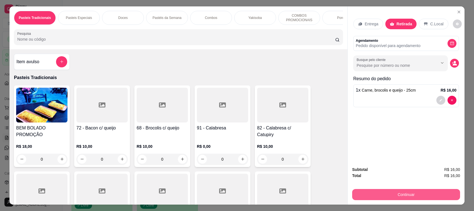
click at [410, 191] on button "Continuar" at bounding box center [406, 194] width 108 height 11
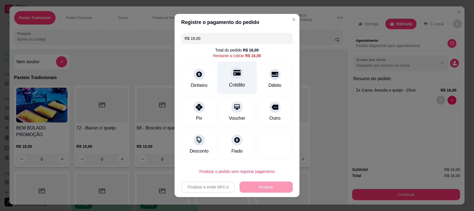
click at [239, 77] on div "Crédito" at bounding box center [236, 78] width 39 height 33
type input "R$ 0,00"
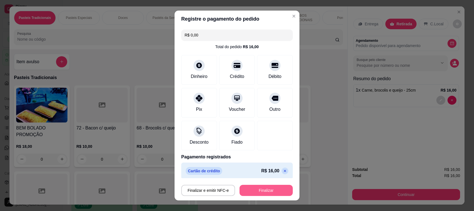
click at [251, 188] on button "Finalizar" at bounding box center [265, 190] width 53 height 11
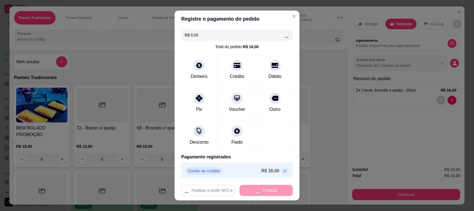
type input "0"
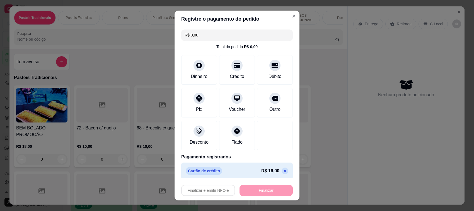
type input "-R$ 16,00"
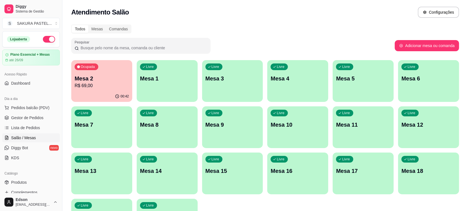
click at [106, 74] on div "Ocupada Mesa 2 R$ 69,00" at bounding box center [101, 75] width 61 height 31
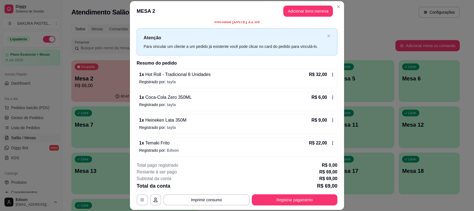
scroll to position [6, 0]
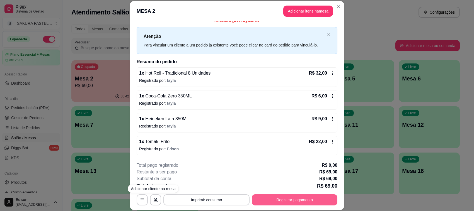
click at [278, 202] on button "Registrar pagamento" at bounding box center [295, 199] width 86 height 11
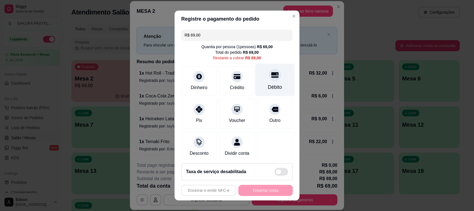
click at [272, 81] on div "Débito" at bounding box center [274, 80] width 39 height 33
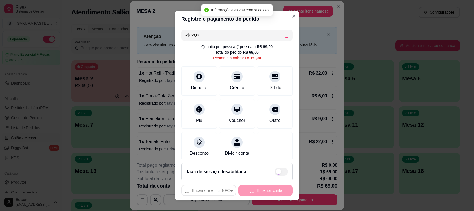
type input "R$ 0,00"
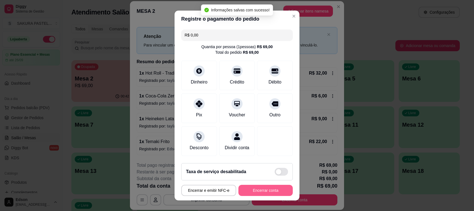
click at [268, 194] on button "Encerrar conta" at bounding box center [265, 190] width 54 height 11
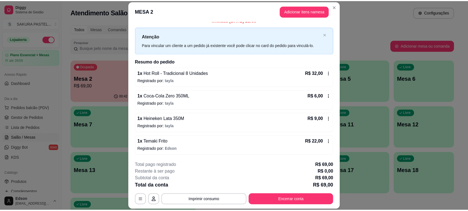
scroll to position [0, 0]
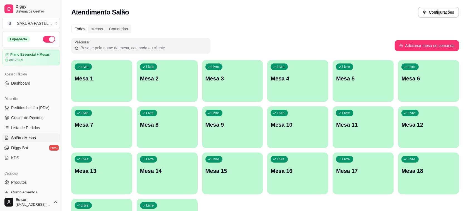
click at [48, 42] on div "Loja aberta" at bounding box center [31, 39] width 48 height 7
click at [46, 39] on button "button" at bounding box center [49, 39] width 12 height 7
click at [28, 121] on link "Gestor de Pedidos" at bounding box center [31, 117] width 58 height 9
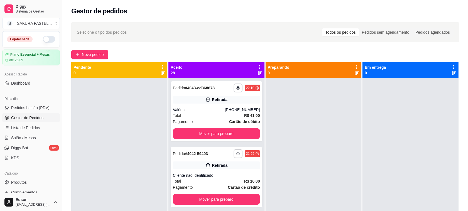
click at [257, 67] on icon at bounding box center [259, 67] width 5 height 5
click at [249, 77] on div "Mover pedidos de etapa Com essa opção você tem a opção de mover todos os pedido…" at bounding box center [224, 81] width 66 height 15
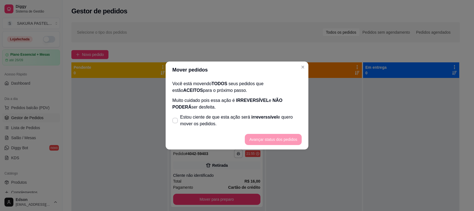
click at [197, 116] on span "Estou ciente de que esta ação será irreverssível e quero mover os pedidos." at bounding box center [240, 120] width 121 height 13
click at [176, 122] on input "Estou ciente de que esta ação será irreverssível e quero mover os pedidos." at bounding box center [174, 124] width 4 height 4
checkbox input "true"
click at [268, 138] on button "Avançar status dos pedidos" at bounding box center [272, 139] width 55 height 11
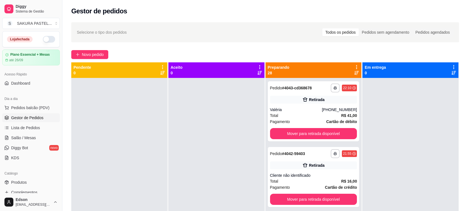
click at [355, 66] on icon at bounding box center [356, 67] width 5 height 5
click at [338, 84] on span "Com essa opção você tem a opção de mover todos os pedidos que estão em uma etap…" at bounding box center [319, 84] width 66 height 11
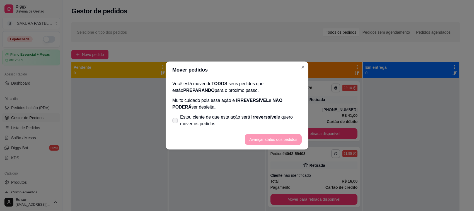
click at [252, 120] on span "Estou ciente de que esta ação será irreverssível e quero mover os pedidos." at bounding box center [240, 120] width 121 height 13
click at [176, 122] on input "Estou ciente de que esta ação será irreverssível e quero mover os pedidos." at bounding box center [174, 124] width 4 height 4
checkbox input "true"
click at [262, 142] on button "Avançar status dos pedidos" at bounding box center [273, 139] width 57 height 11
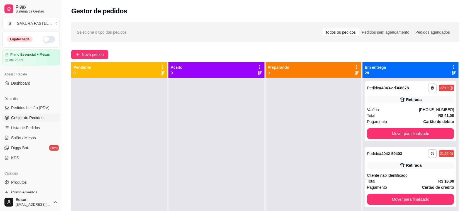
click at [452, 65] on icon at bounding box center [454, 67] width 5 height 5
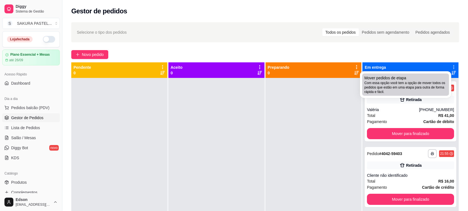
click at [378, 82] on span "Com essa opção você tem a opção de mover todos os pedidos que estão em uma etap…" at bounding box center [406, 87] width 82 height 13
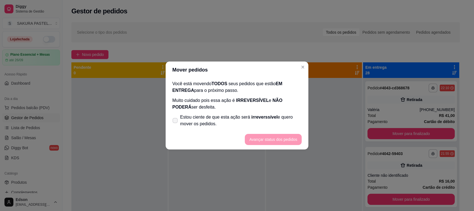
click at [271, 112] on label "Estou ciente de que esta ação será irreverssível e quero mover os pedidos." at bounding box center [237, 121] width 134 height 18
click at [176, 122] on input "Estou ciente de que esta ação será irreverssível e quero mover os pedidos." at bounding box center [174, 124] width 4 height 4
checkbox input "true"
drag, startPoint x: 284, startPoint y: 134, endPoint x: 302, endPoint y: 129, distance: 19.3
click at [284, 134] on footer "Avançar status dos pedidos" at bounding box center [237, 140] width 143 height 20
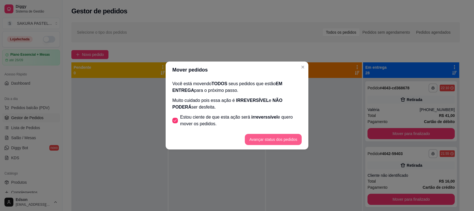
click at [291, 135] on button "Avançar status dos pedidos" at bounding box center [273, 139] width 57 height 11
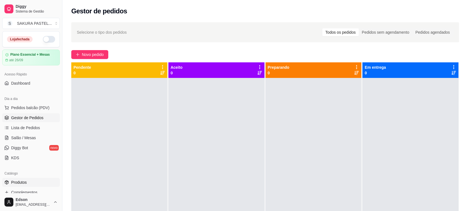
click at [30, 181] on link "Produtos" at bounding box center [31, 182] width 58 height 9
